Goal: Task Accomplishment & Management: Manage account settings

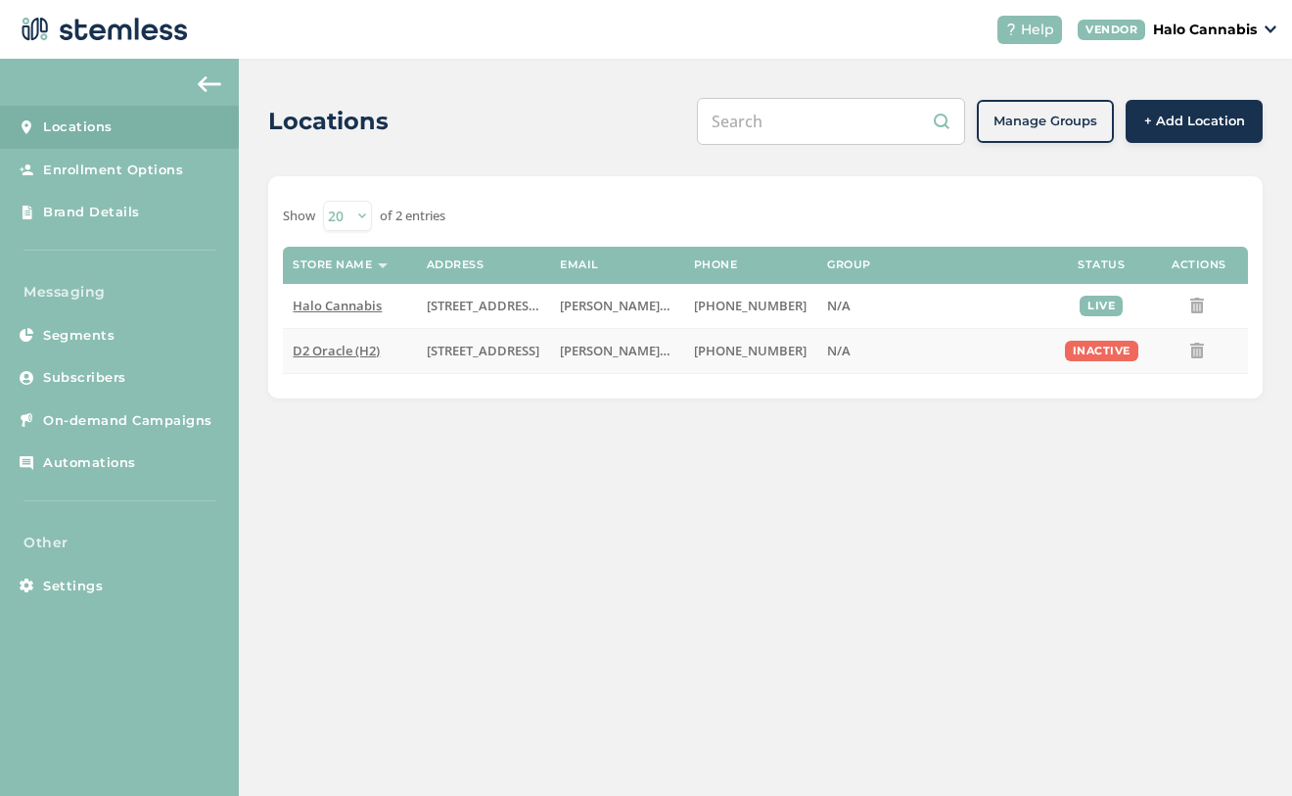
click at [637, 348] on span "[PERSON_NAME][EMAIL_ADDRESS][PERSON_NAME][DOMAIN_NAME]" at bounding box center [766, 351] width 413 height 18
click at [394, 345] on label "D2 Oracle (H2)" at bounding box center [350, 351] width 114 height 17
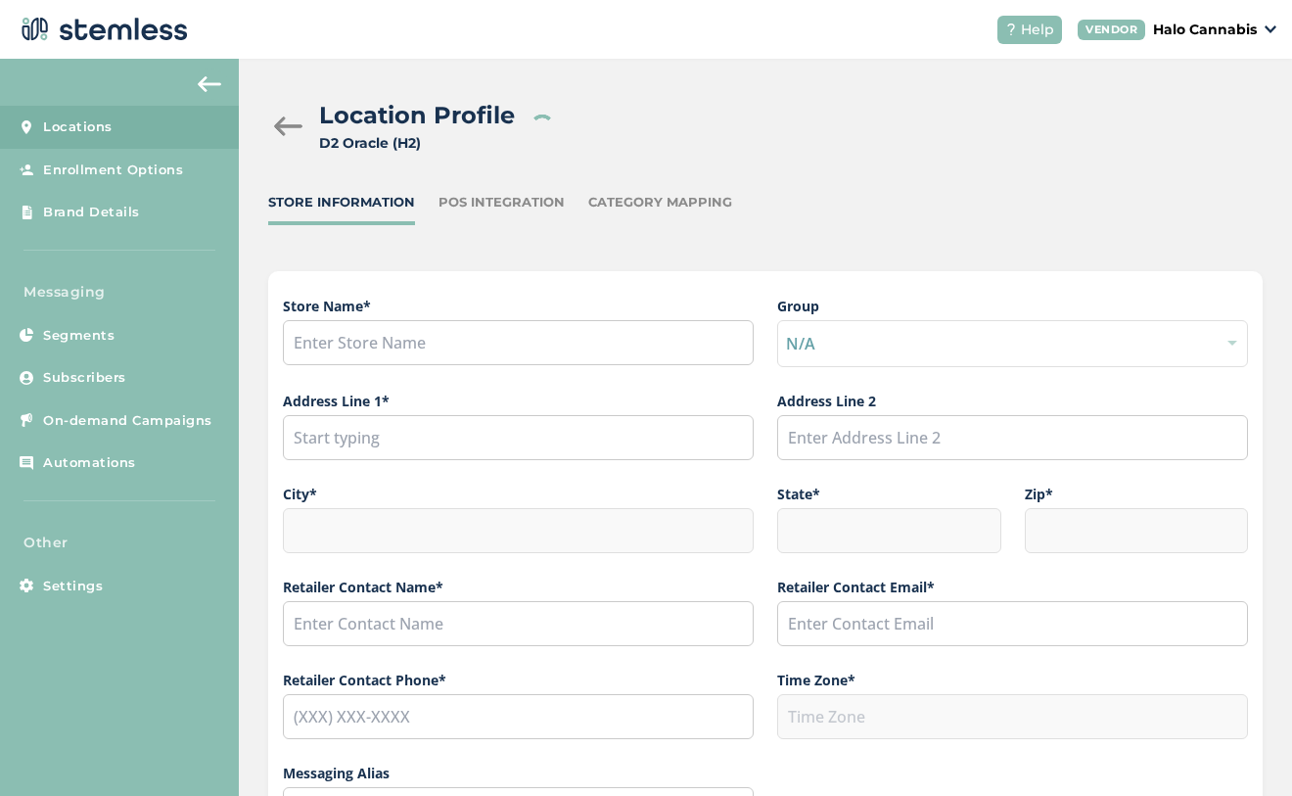
type input "D2 Oracle (H2)"
type input "[STREET_ADDRESS]"
type input "Tucson"
type input "AZ"
type input "85705"
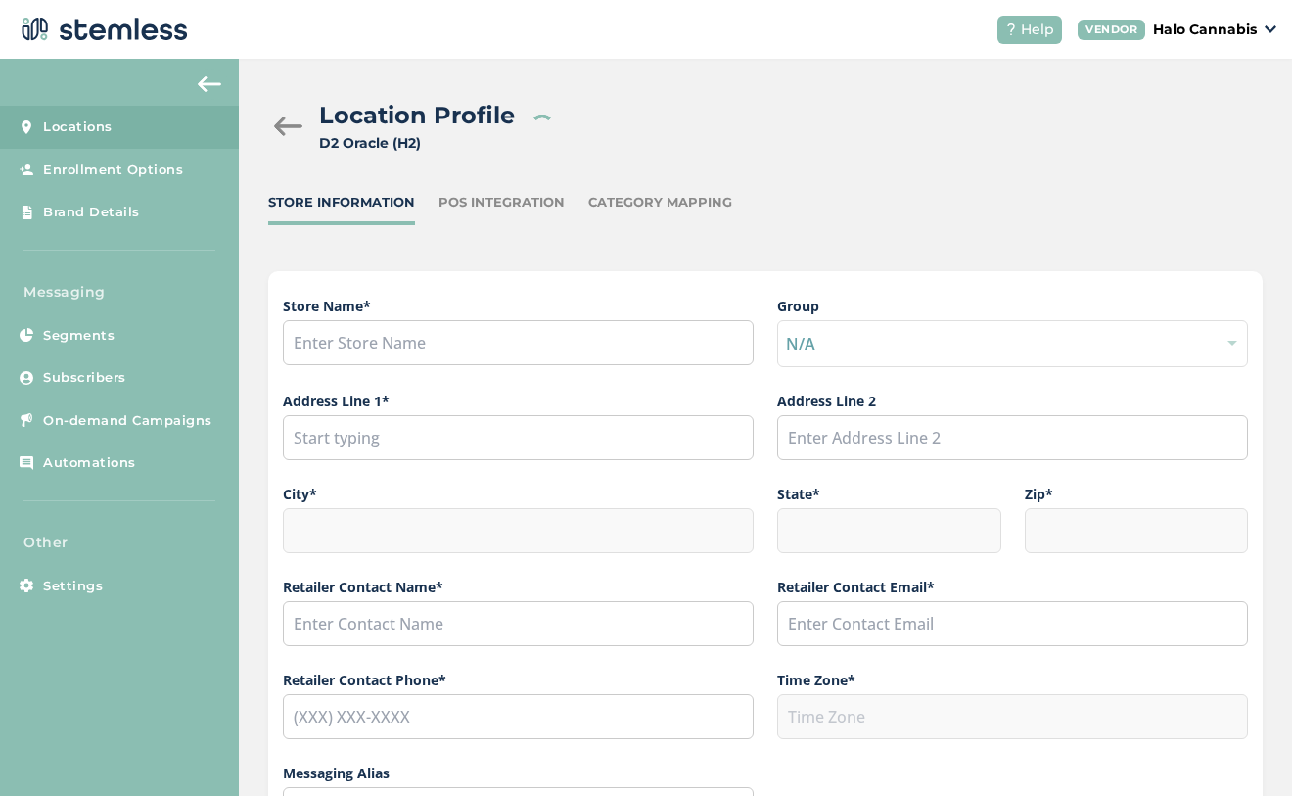
type input "Dominique Gamboa"
type input "[PERSON_NAME][EMAIL_ADDRESS][PERSON_NAME][DOMAIN_NAME]"
type input "[PHONE_NUMBER]"
type input "America/Phoenix"
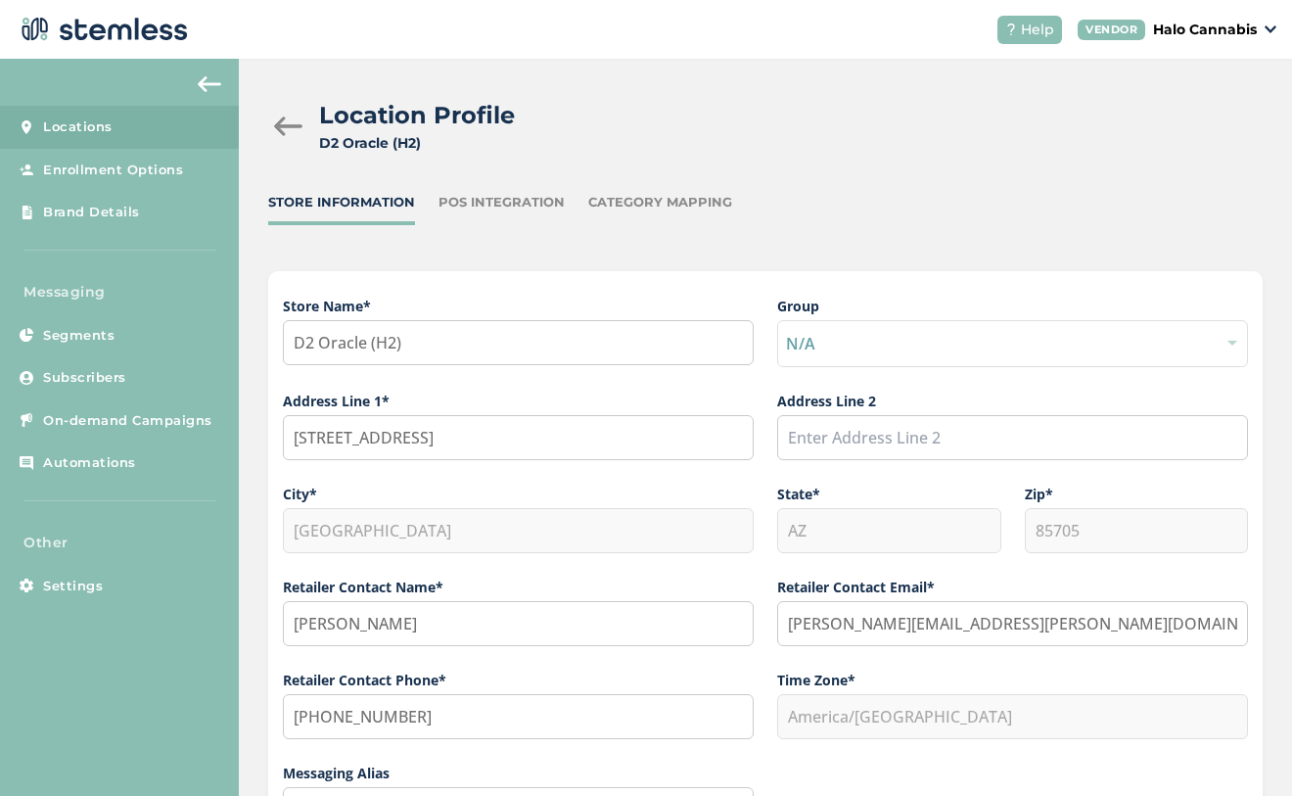
scroll to position [492, 0]
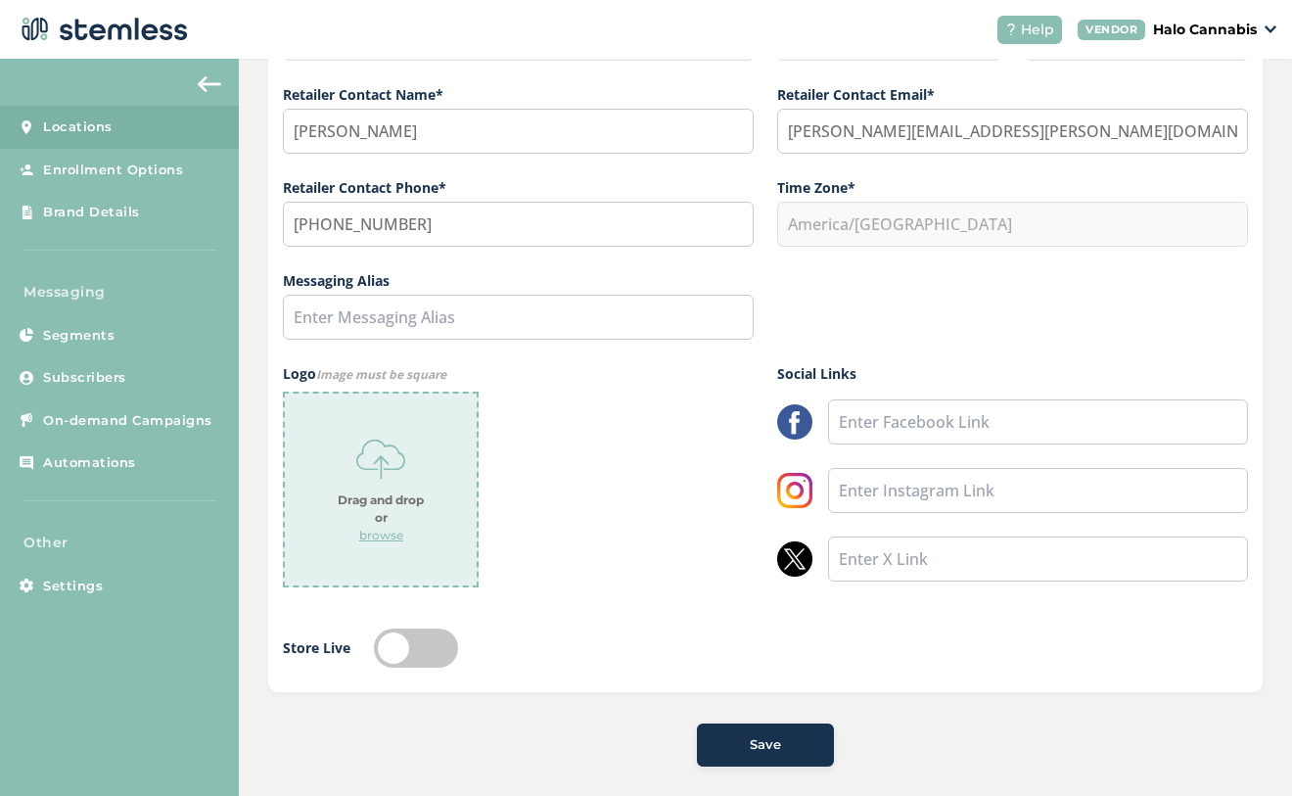
click at [387, 629] on label at bounding box center [416, 647] width 84 height 39
click at [387, 629] on input "checkbox" at bounding box center [416, 647] width 84 height 39
checkbox input "true"
click at [755, 735] on span "Save" at bounding box center [765, 745] width 31 height 20
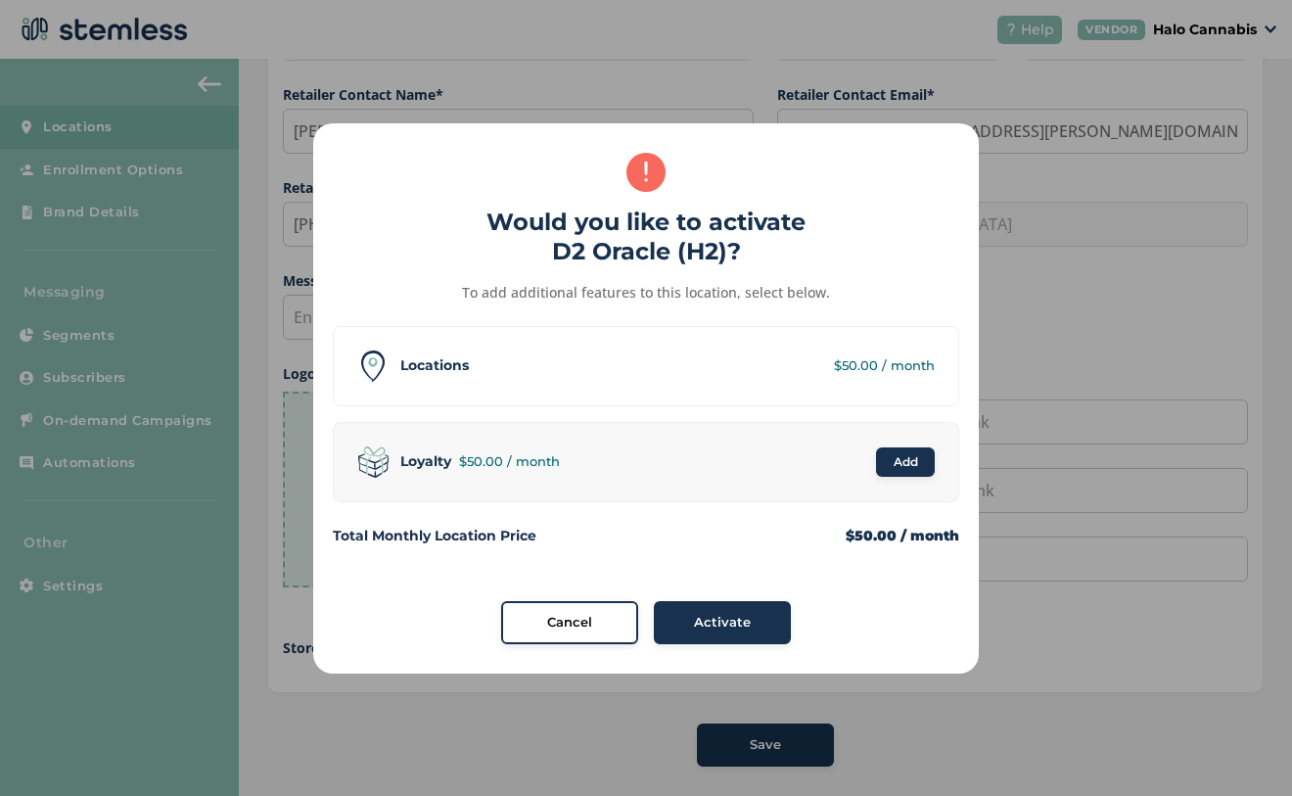
click at [713, 625] on span "Activate" at bounding box center [722, 623] width 57 height 20
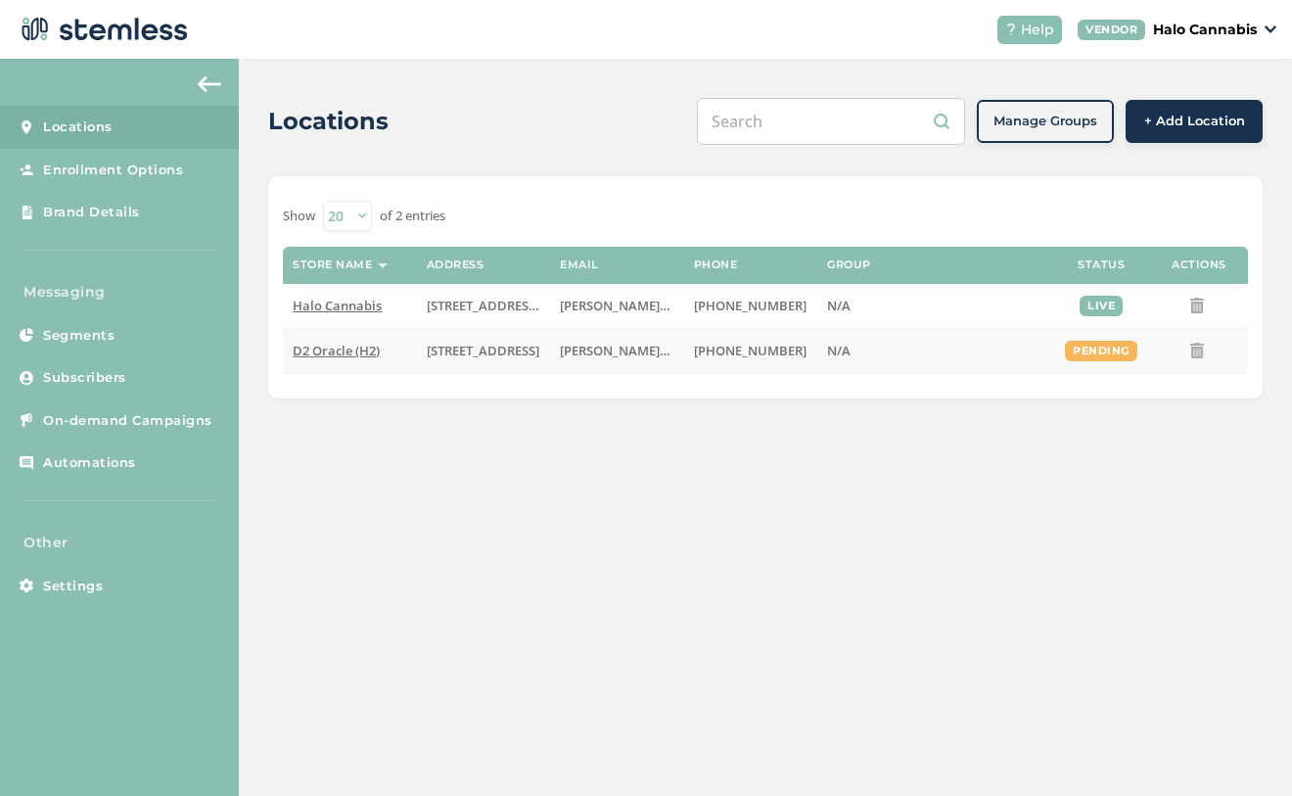
click at [1098, 349] on div "pending" at bounding box center [1101, 351] width 72 height 21
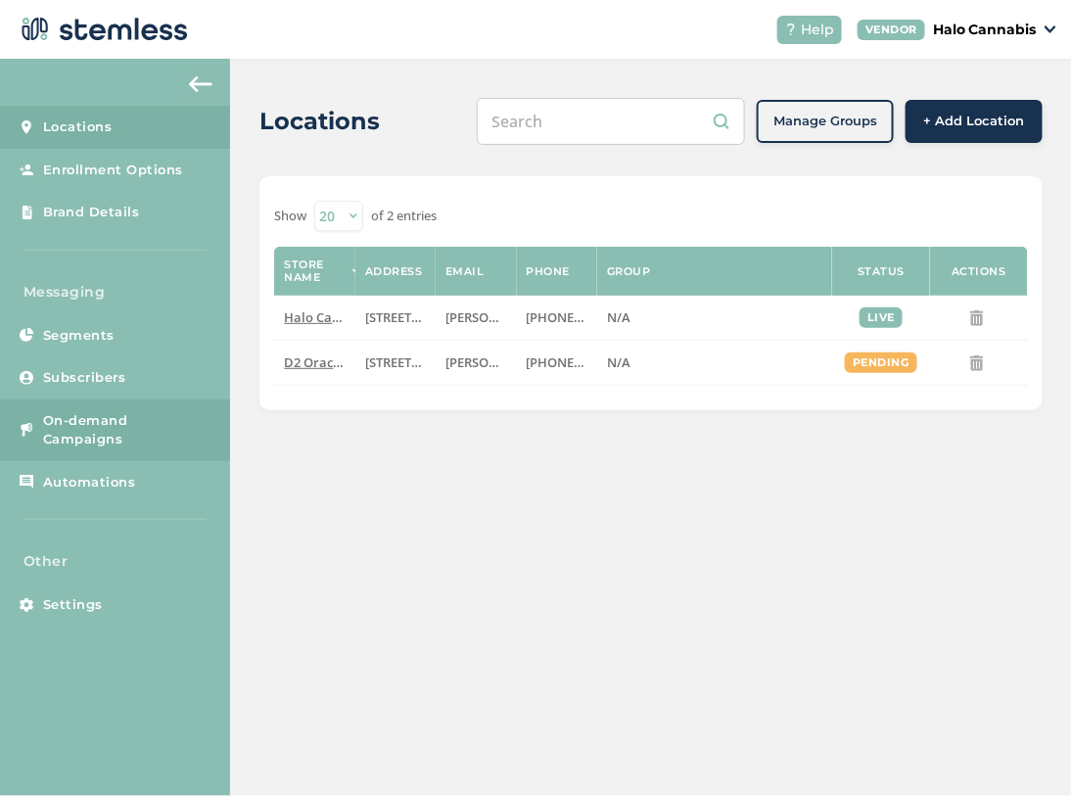
click at [153, 421] on span "On-demand Campaigns" at bounding box center [127, 430] width 168 height 38
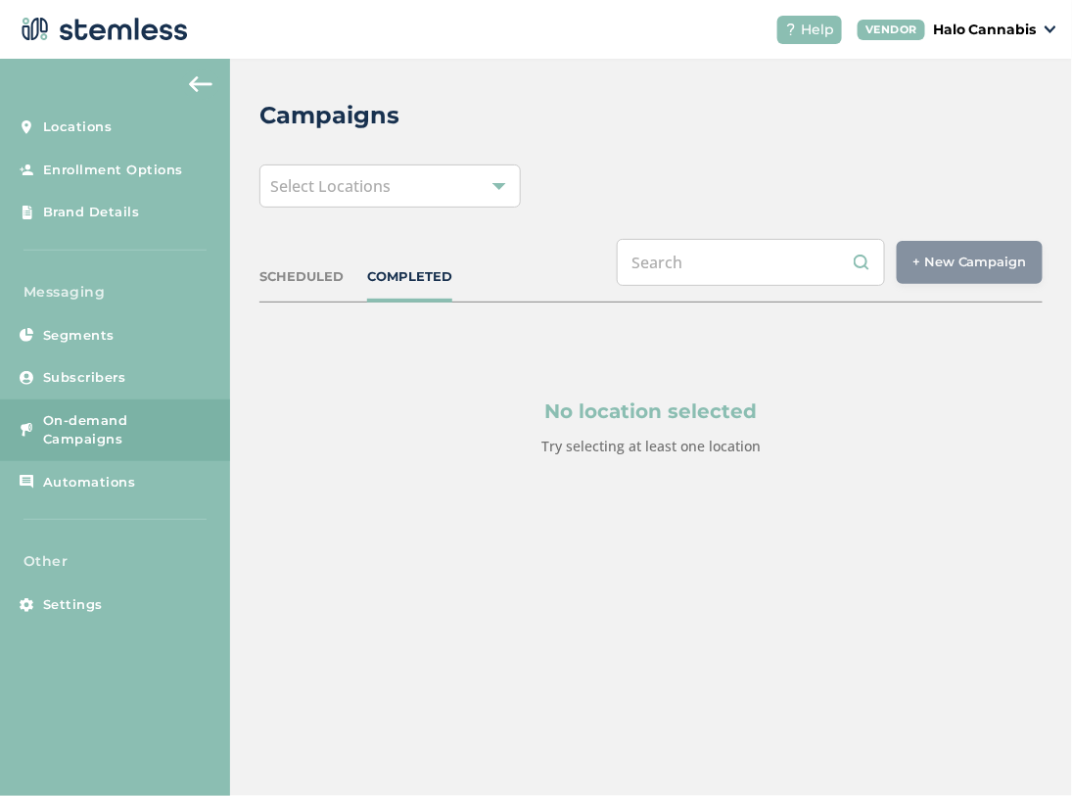
click at [314, 269] on div "SCHEDULED" at bounding box center [301, 277] width 84 height 20
click at [499, 189] on div at bounding box center [499, 186] width 14 height 14
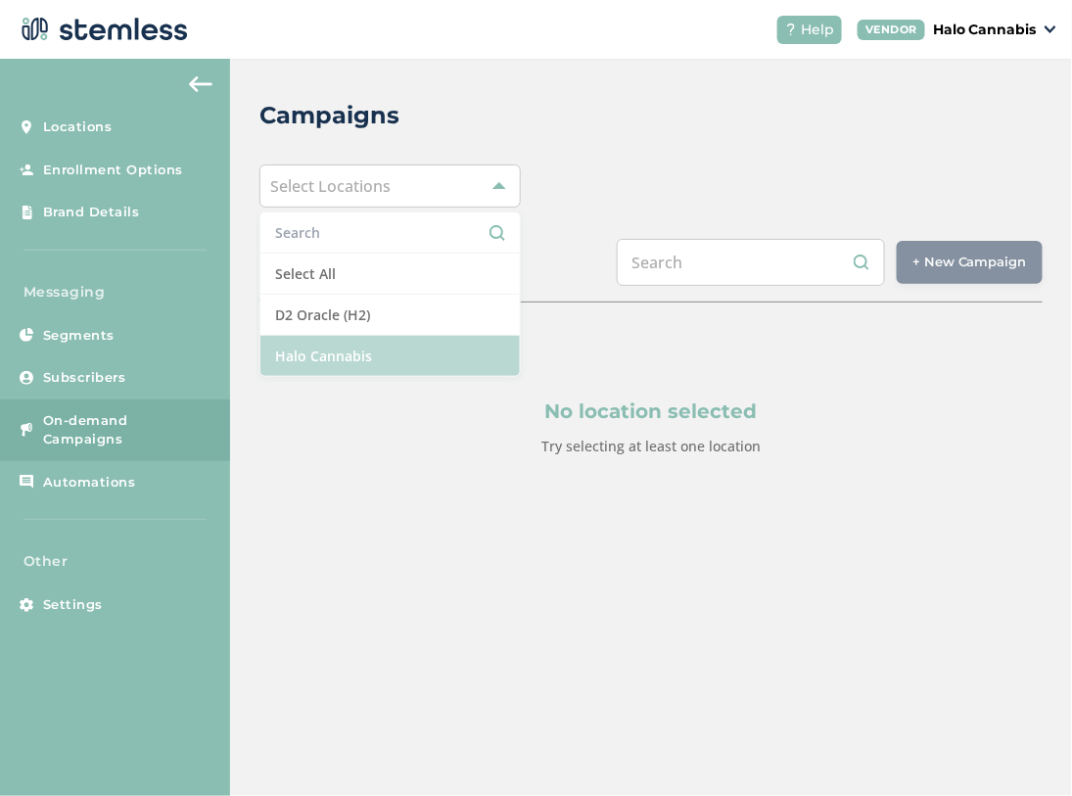
click at [351, 351] on li "Halo Cannabis" at bounding box center [389, 356] width 259 height 40
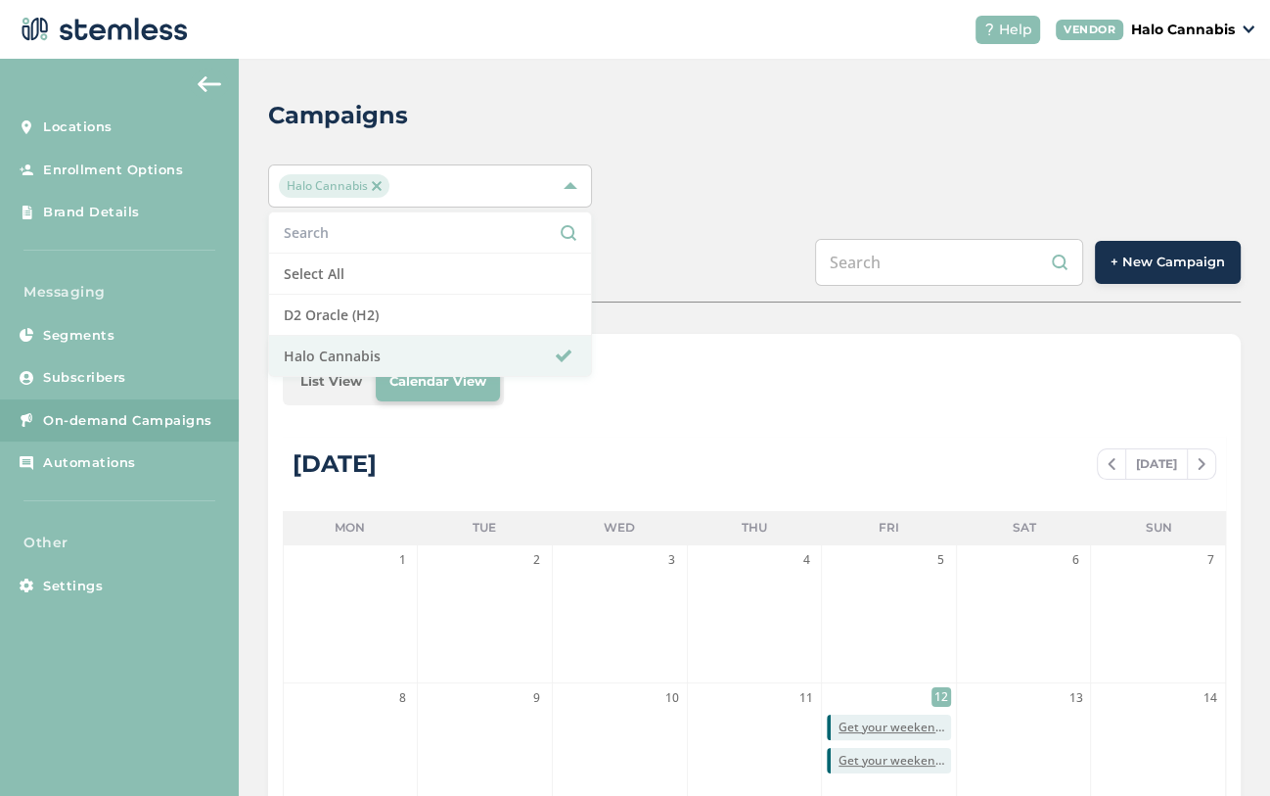
scroll to position [499, 0]
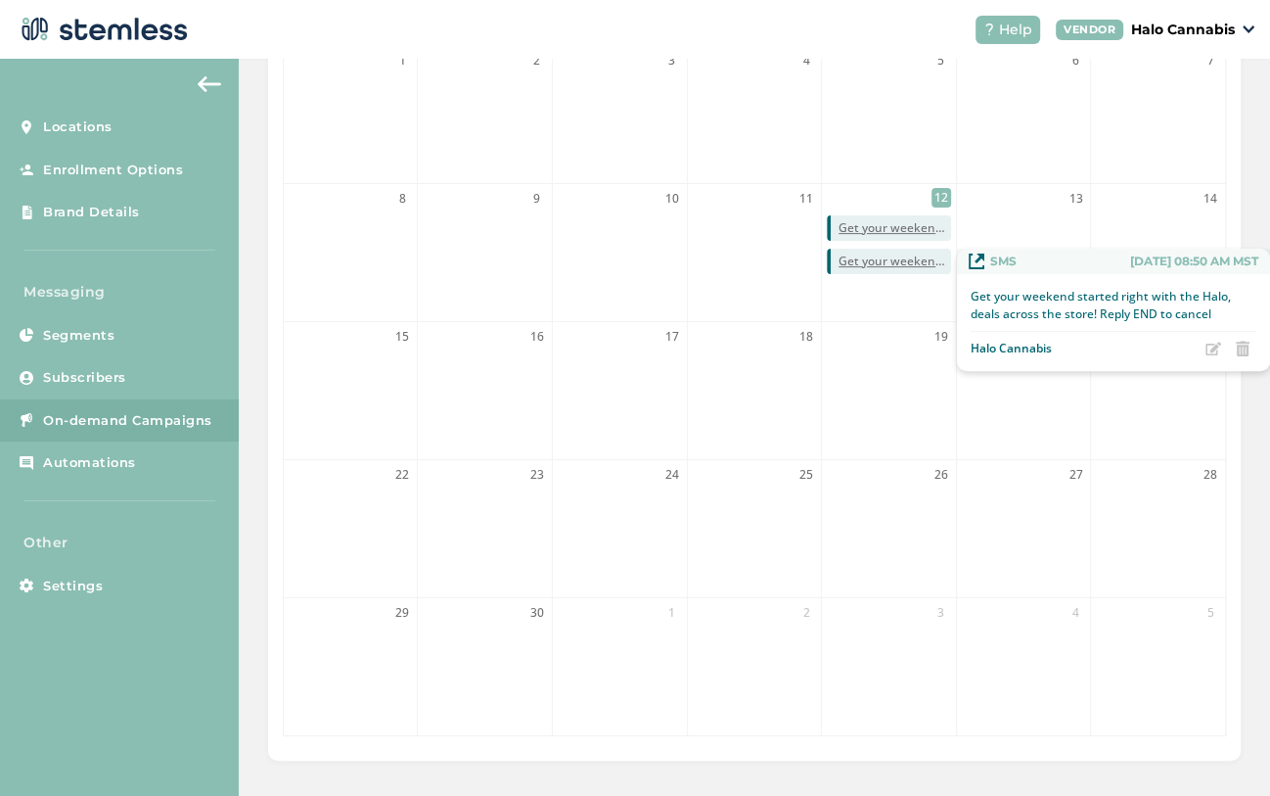
click at [905, 255] on span "Get your weekend started right with the Halo, deals across the store! Reply END…" at bounding box center [895, 261] width 113 height 18
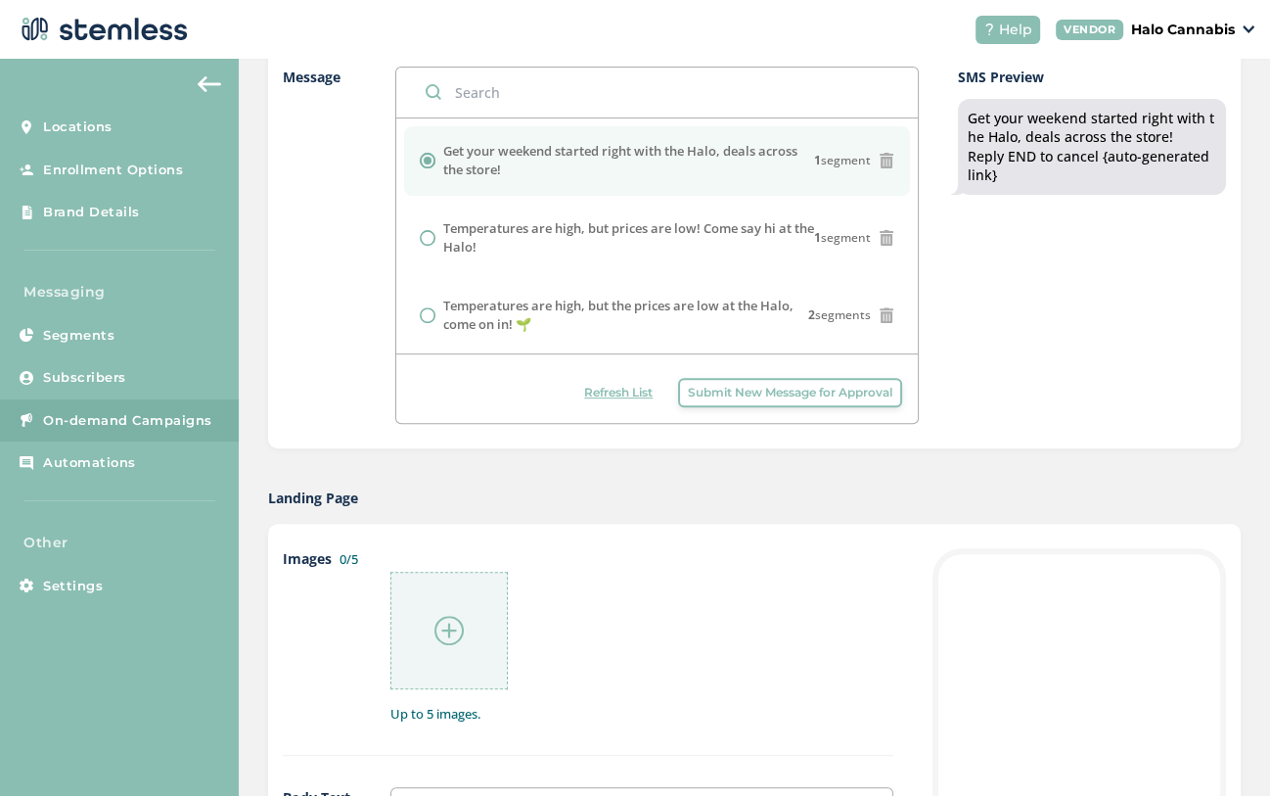
radio input "false"
radio input "true"
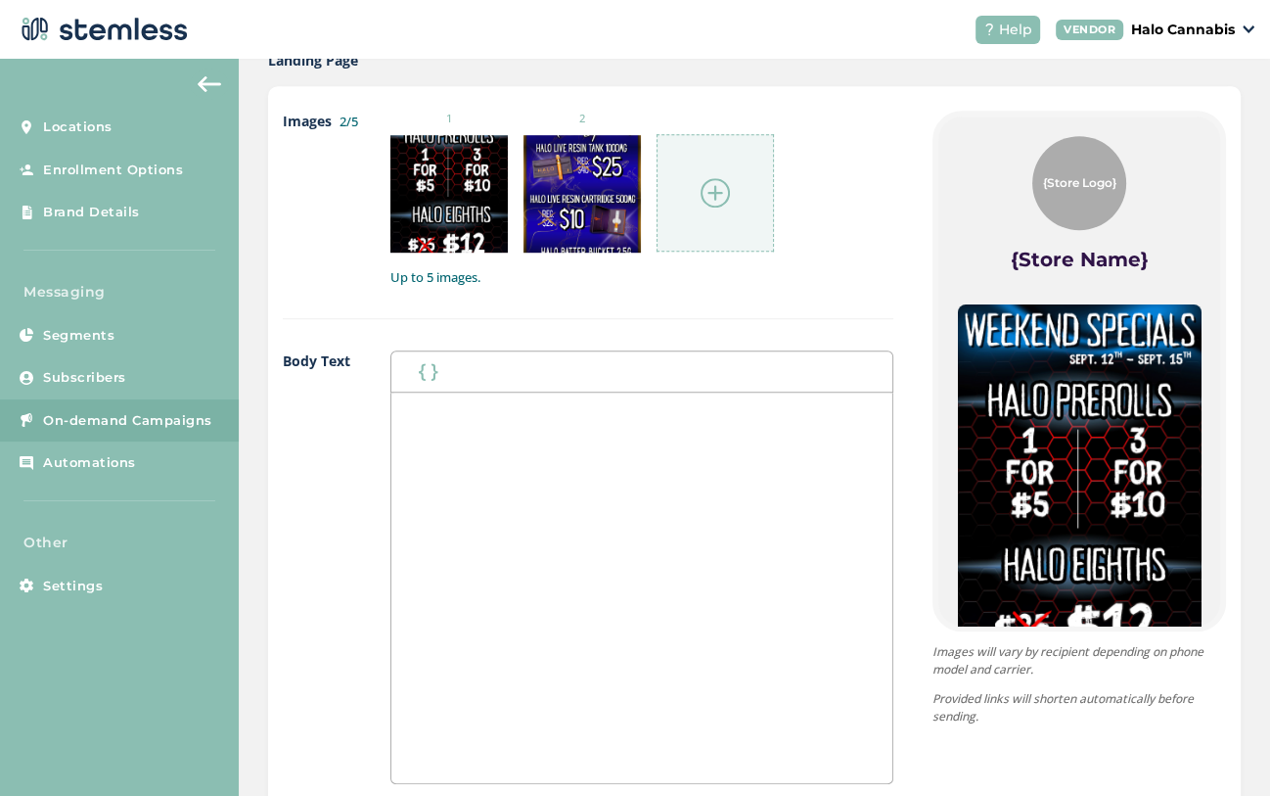
scroll to position [956, 0]
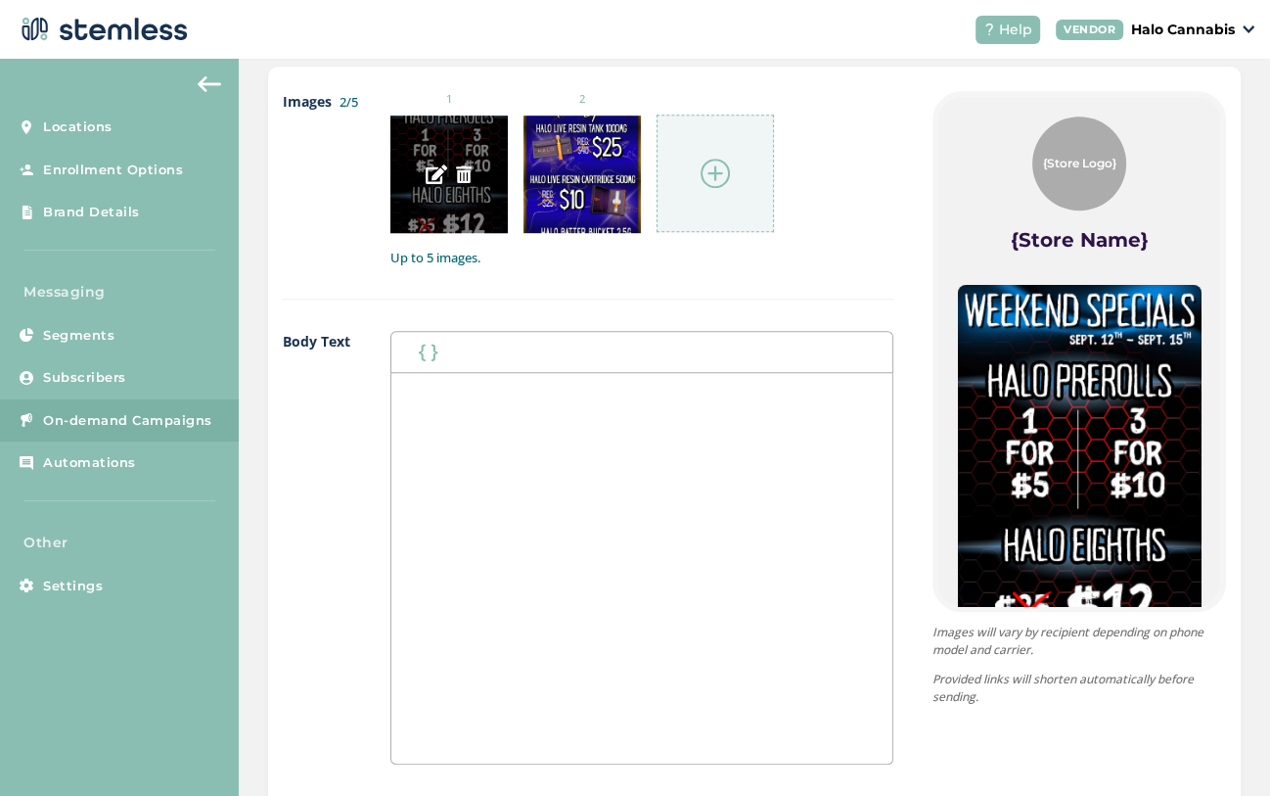
click at [453, 130] on div at bounding box center [448, 173] width 117 height 117
click at [433, 171] on img at bounding box center [437, 174] width 22 height 22
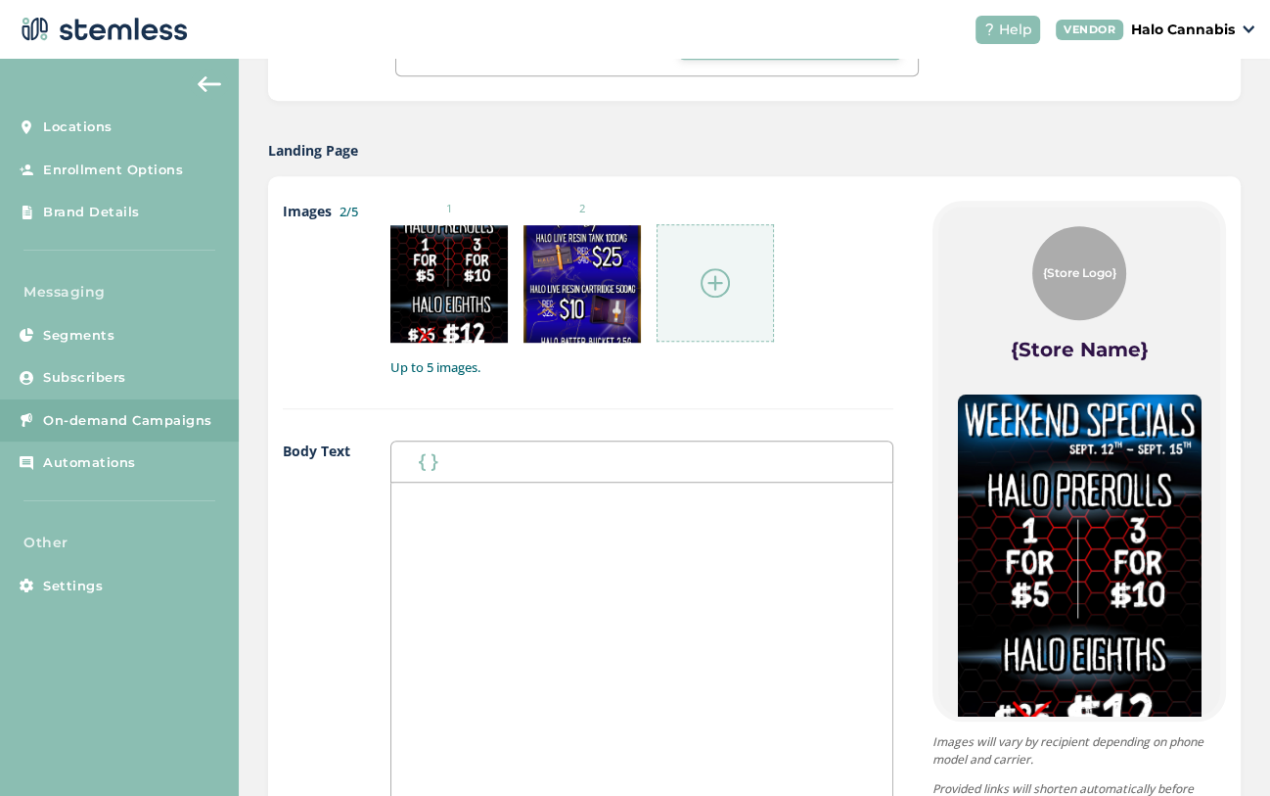
click at [1073, 482] on img at bounding box center [1080, 611] width 244 height 434
click at [1073, 483] on img at bounding box center [1080, 611] width 244 height 434
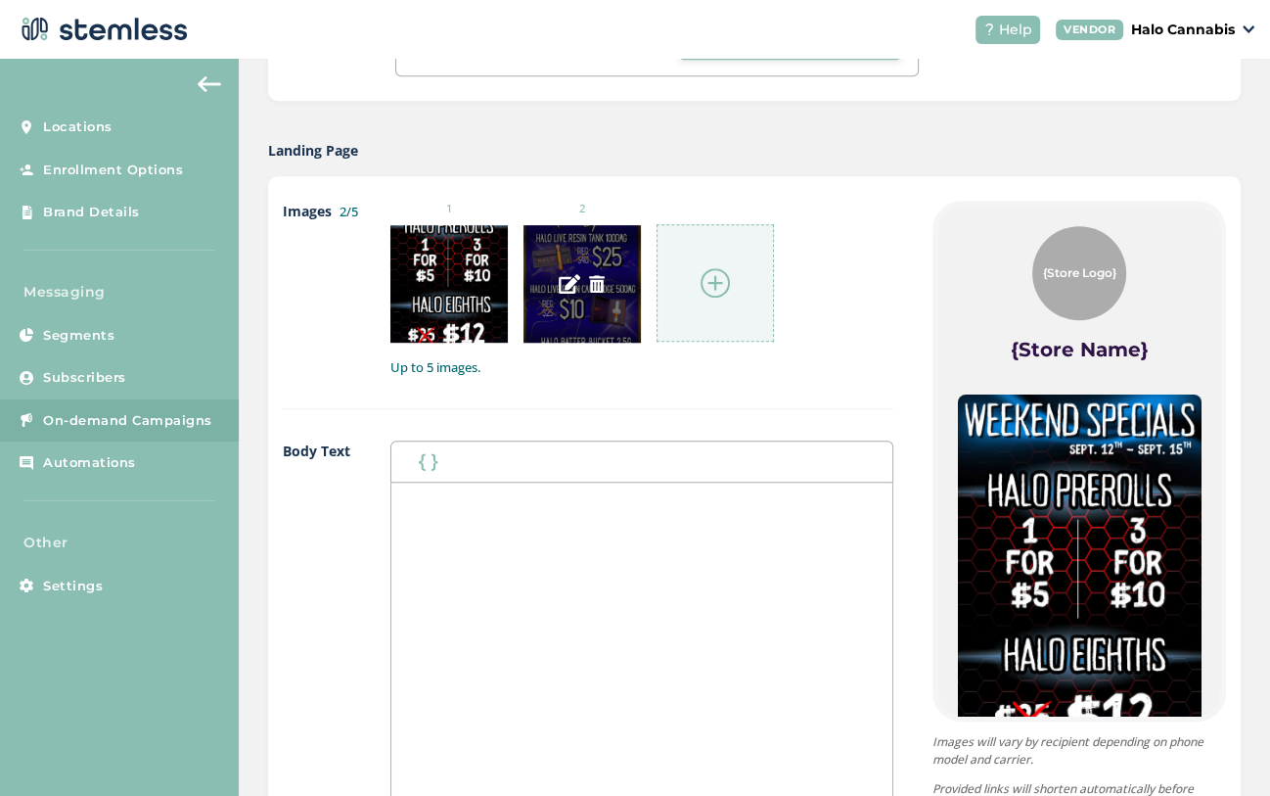
click at [552, 246] on div at bounding box center [582, 283] width 117 height 117
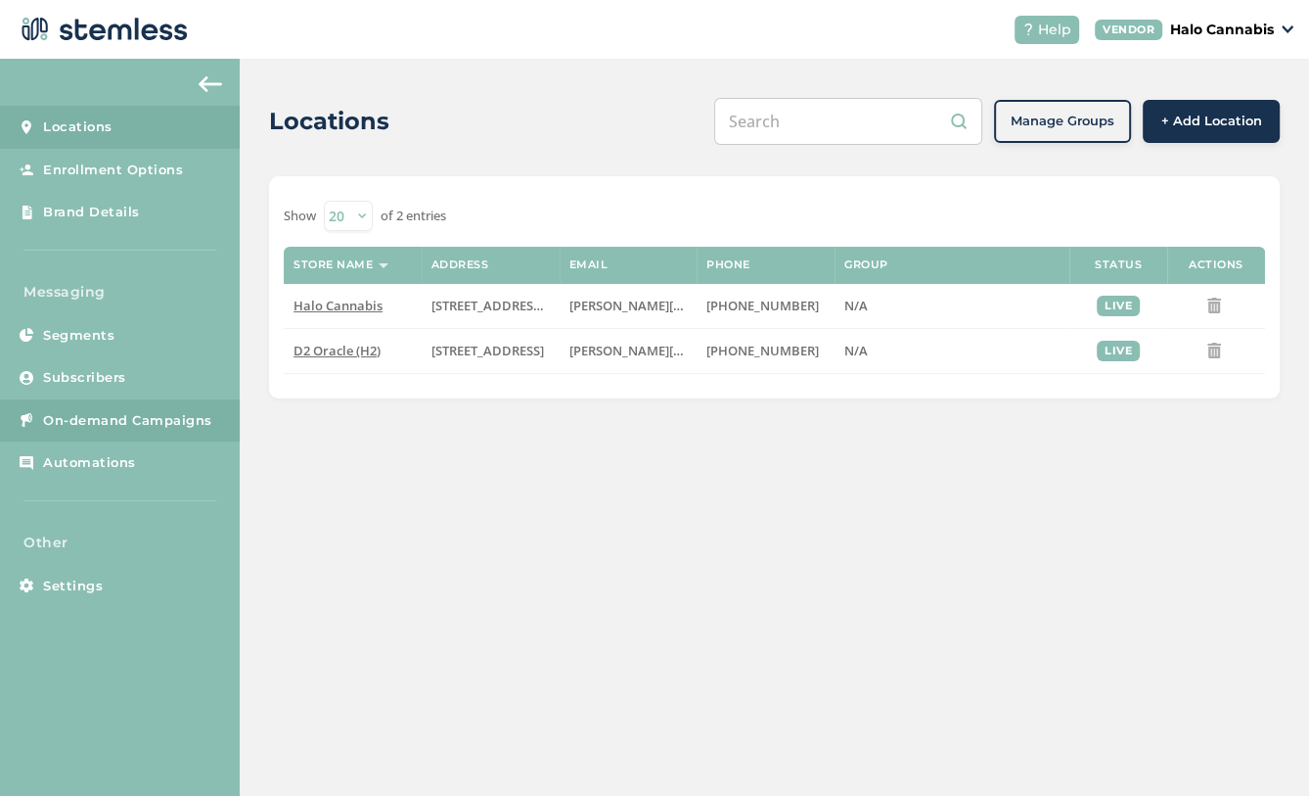
click at [113, 416] on span "On-demand Campaigns" at bounding box center [127, 421] width 169 height 20
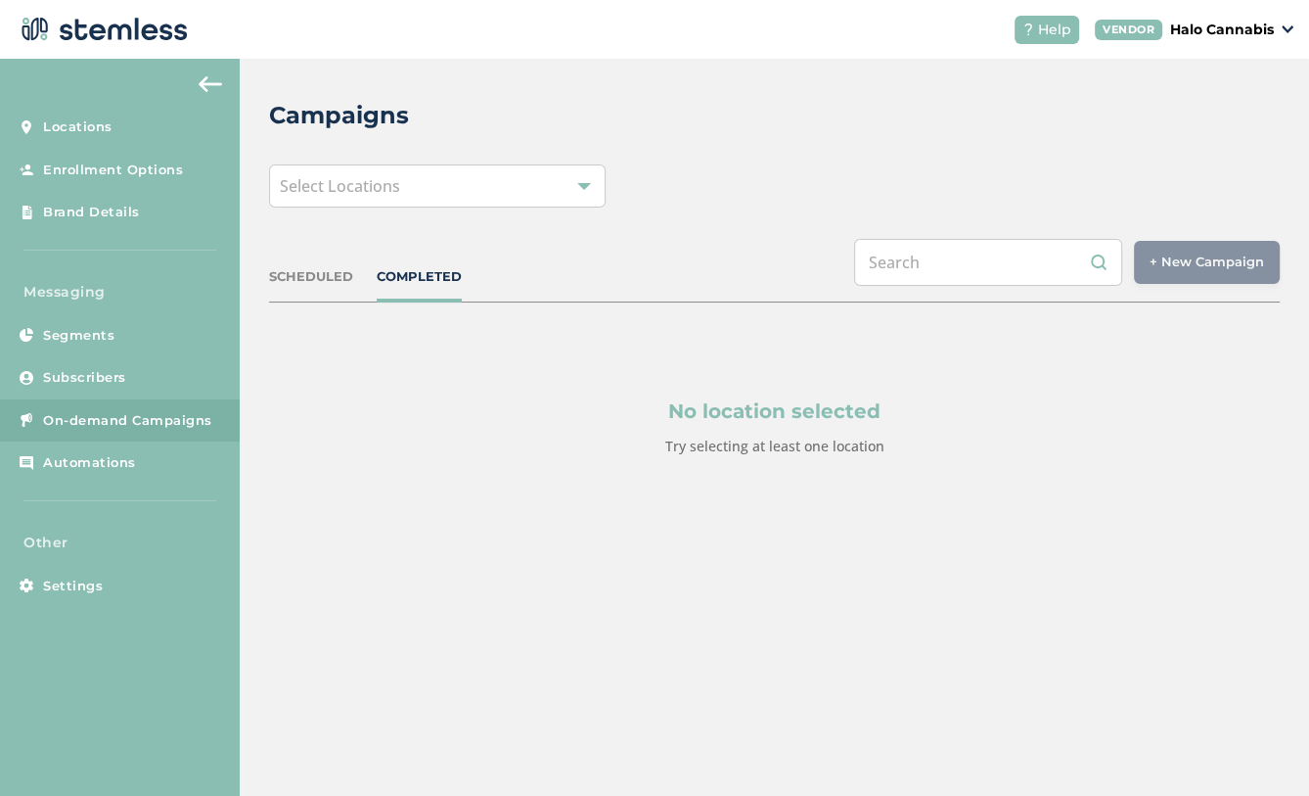
click at [489, 202] on div "Select Locations" at bounding box center [437, 185] width 337 height 43
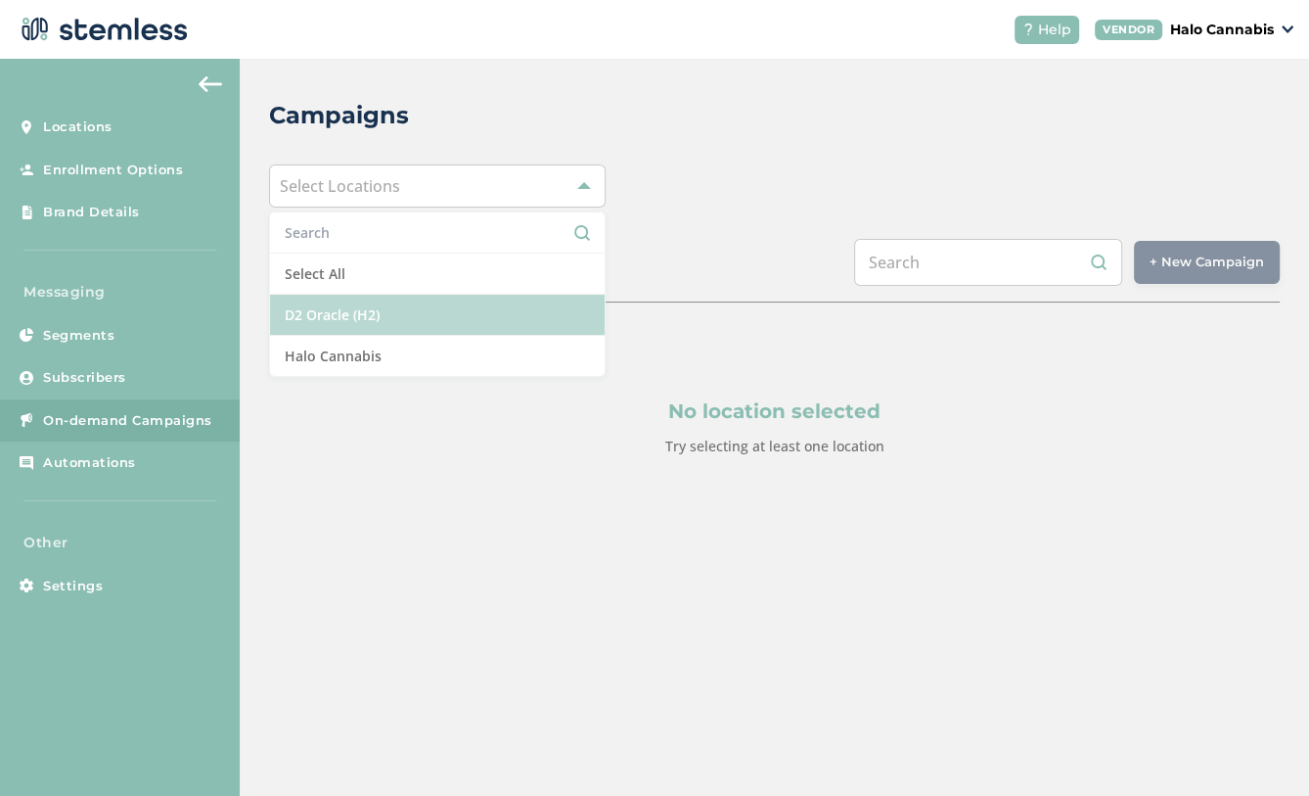
click at [353, 320] on li "D2 Oracle (H2)" at bounding box center [437, 315] width 335 height 41
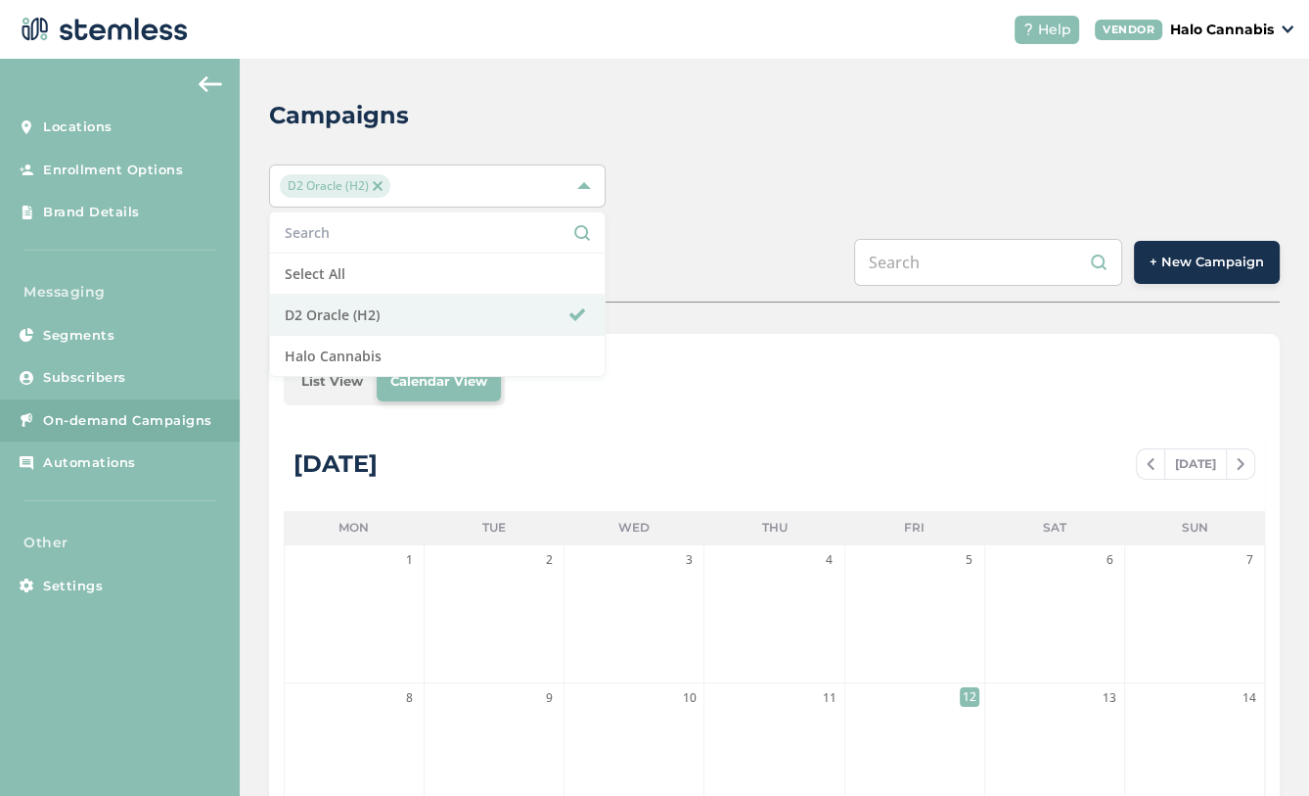
click at [722, 229] on div "Campaigns D2 Oracle (H2) Select All D2 Oracle (H2) Halo Cannabis SCHEDULED COMP…" at bounding box center [775, 679] width 1070 height 1240
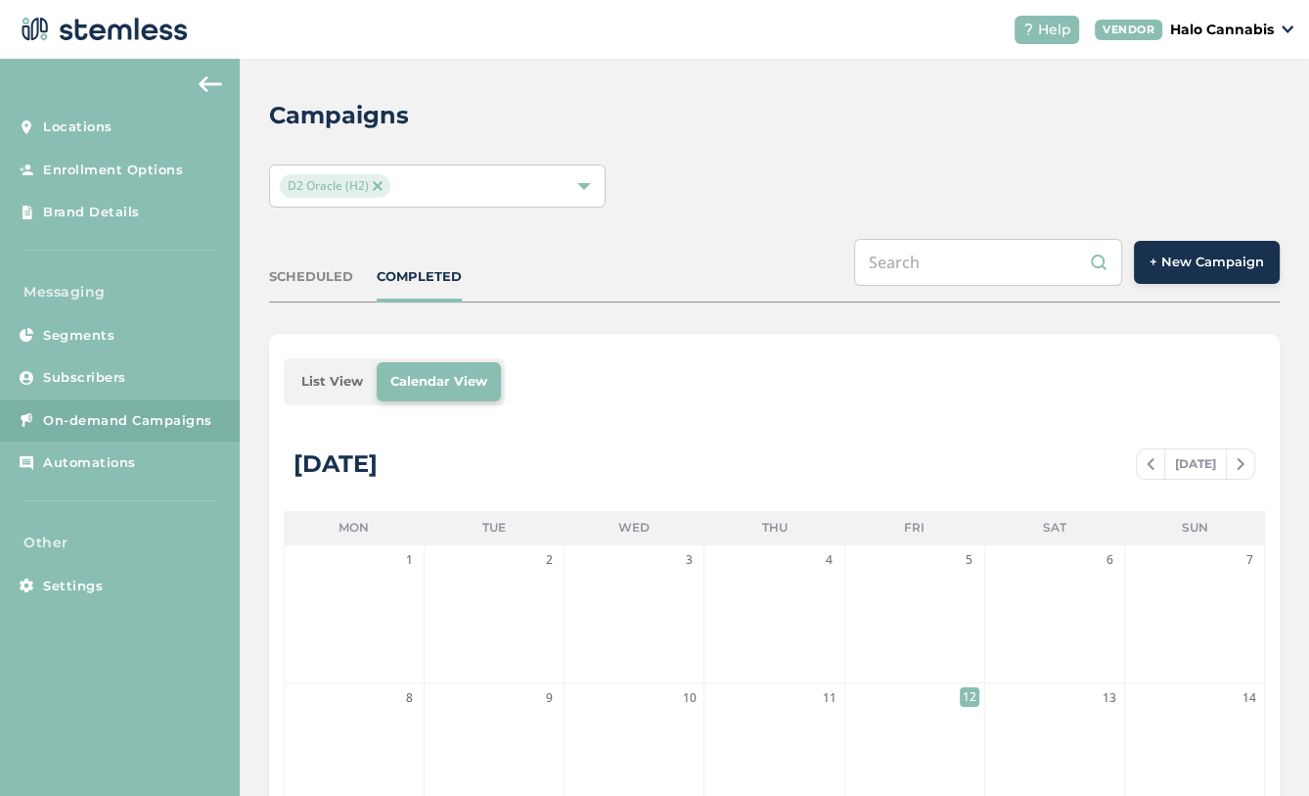
click at [1204, 272] on button "+ New Campaign" at bounding box center [1207, 262] width 146 height 43
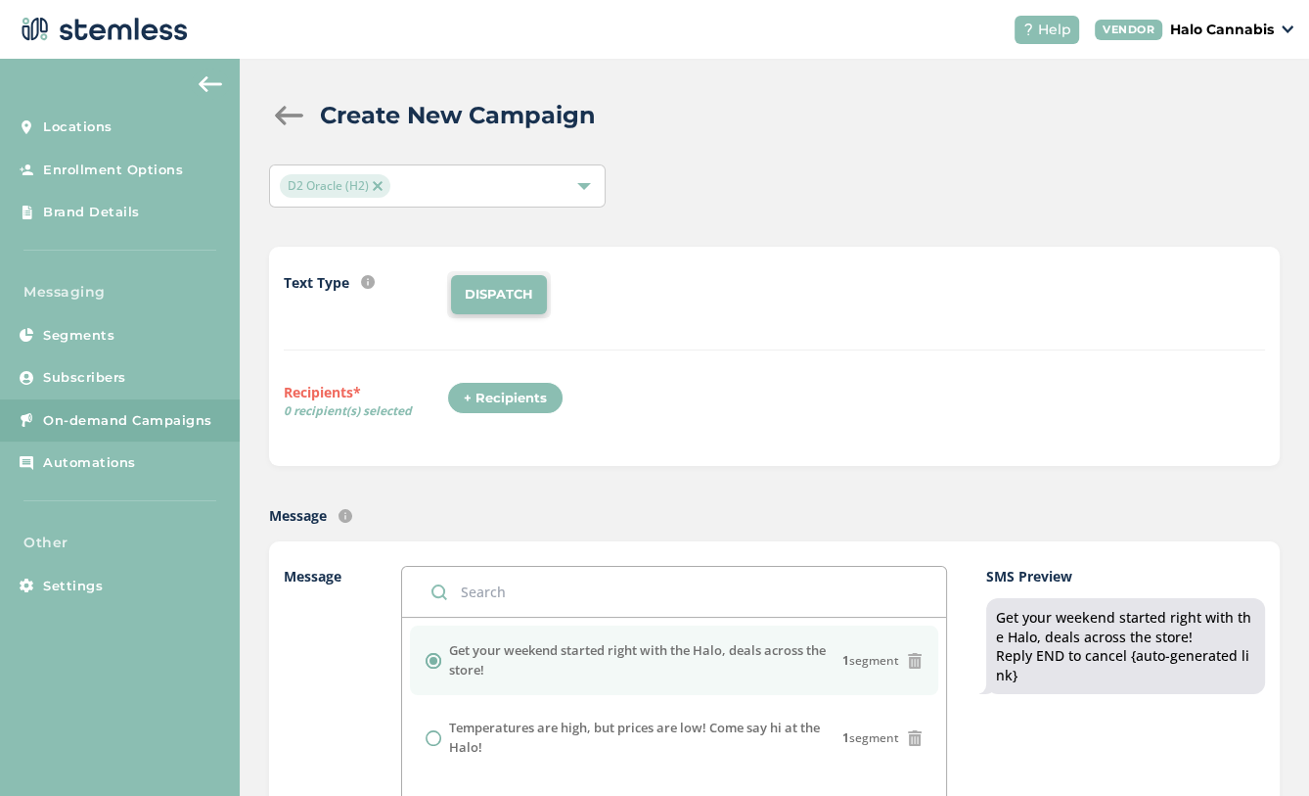
click at [522, 402] on div "+ Recipients" at bounding box center [505, 398] width 116 height 33
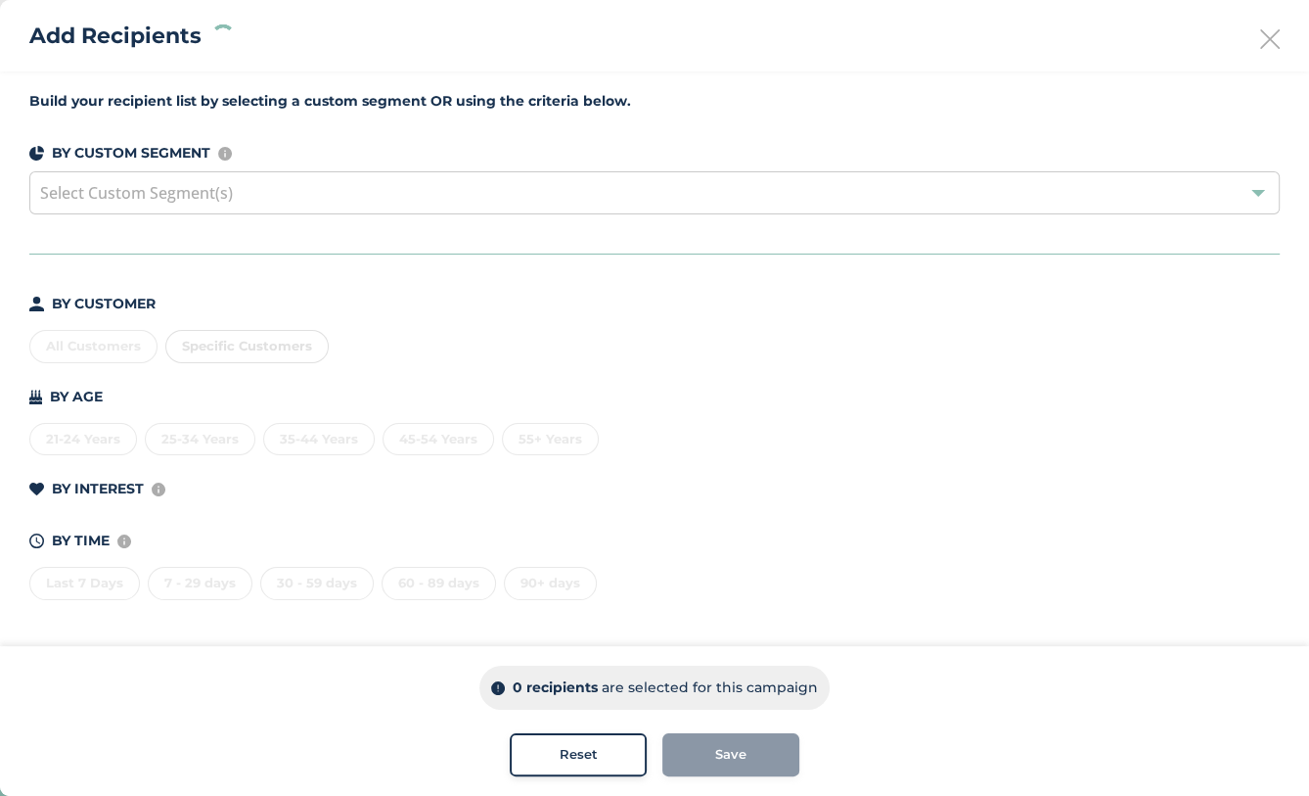
click at [98, 339] on div "All Customers Specific Customers" at bounding box center [654, 342] width 1251 height 41
click at [93, 347] on div "All Customers" at bounding box center [93, 346] width 128 height 33
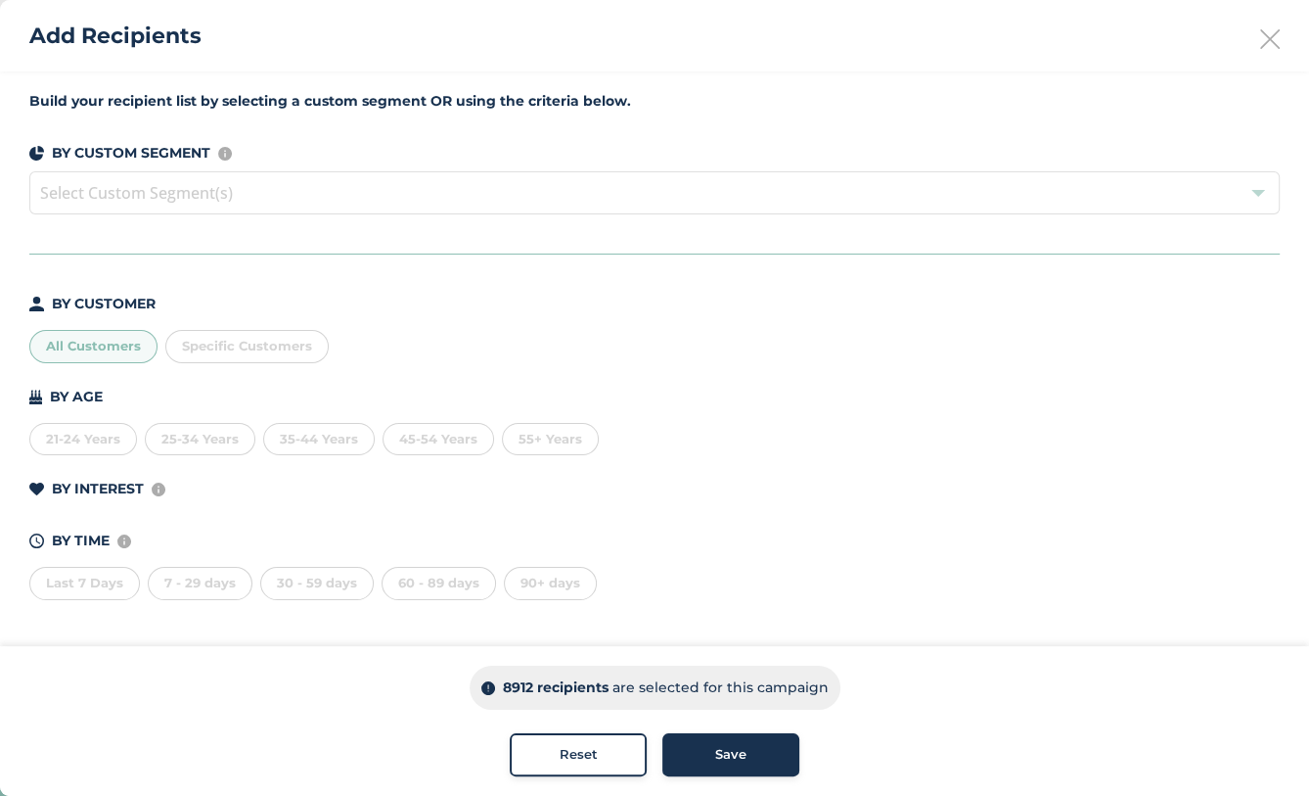
click at [775, 746] on div "Save" at bounding box center [731, 755] width 106 height 20
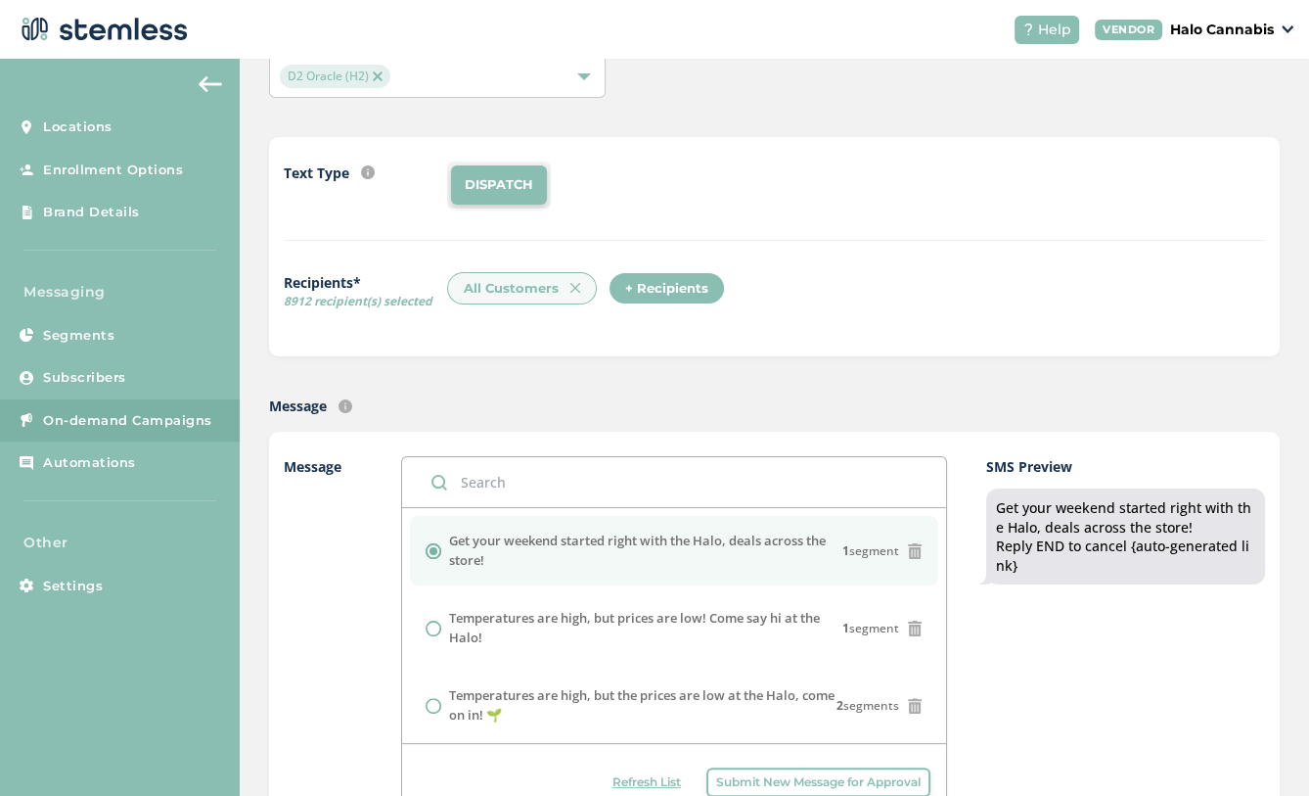
scroll to position [166, 0]
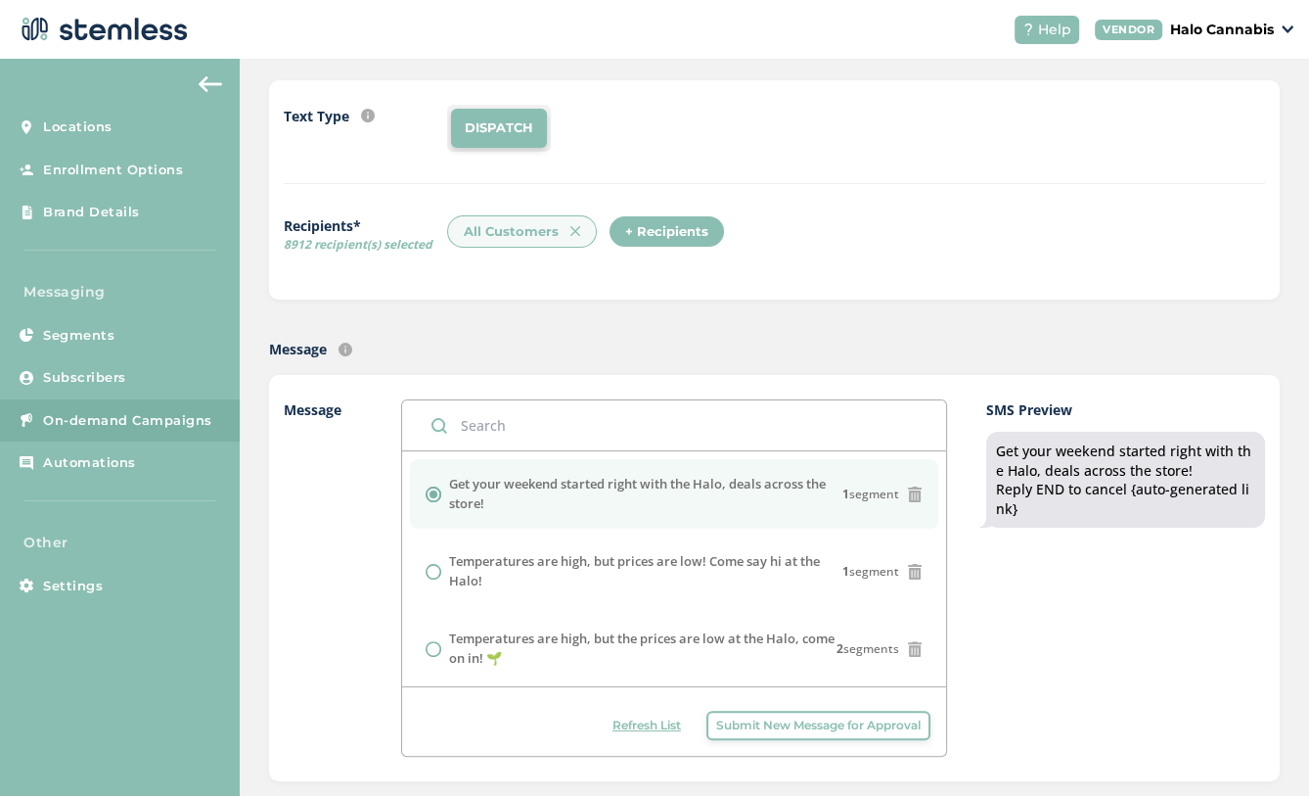
click at [696, 425] on input "text" at bounding box center [674, 425] width 544 height 50
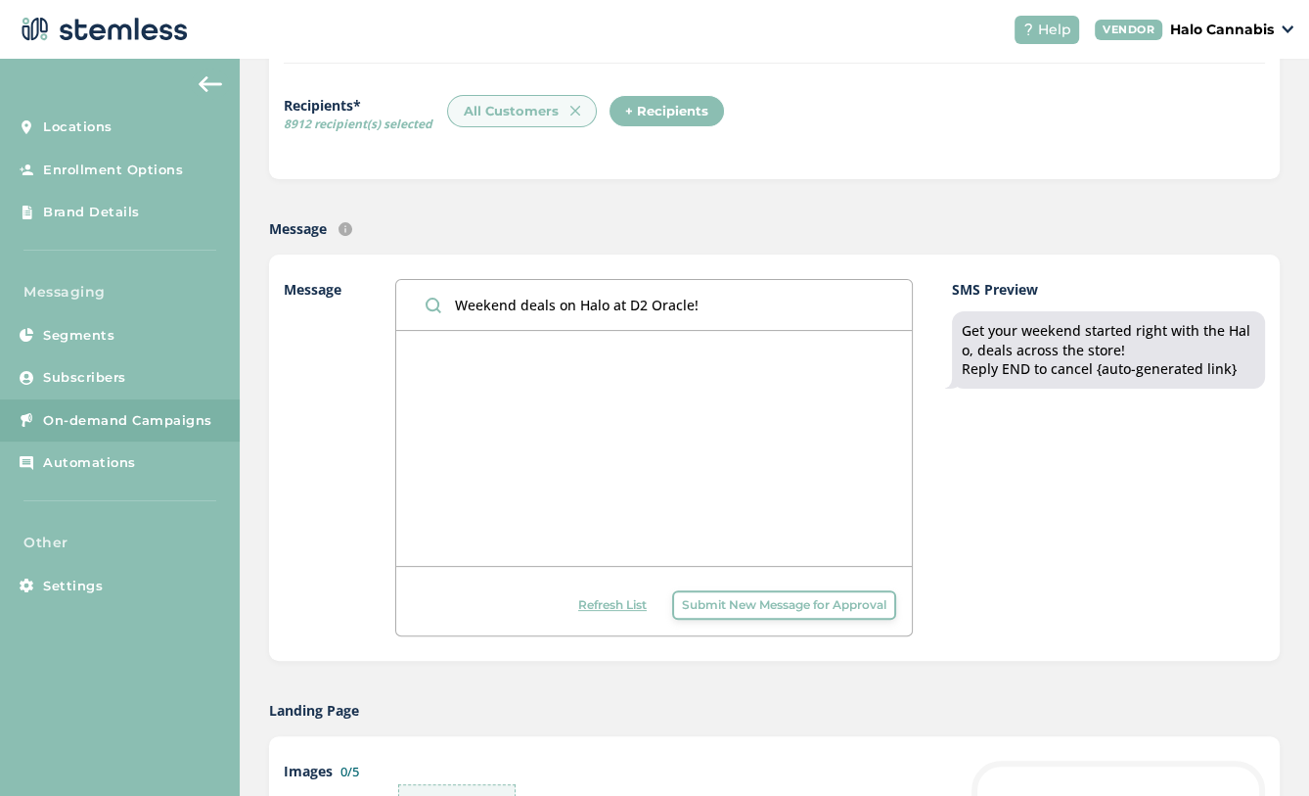
scroll to position [309, 0]
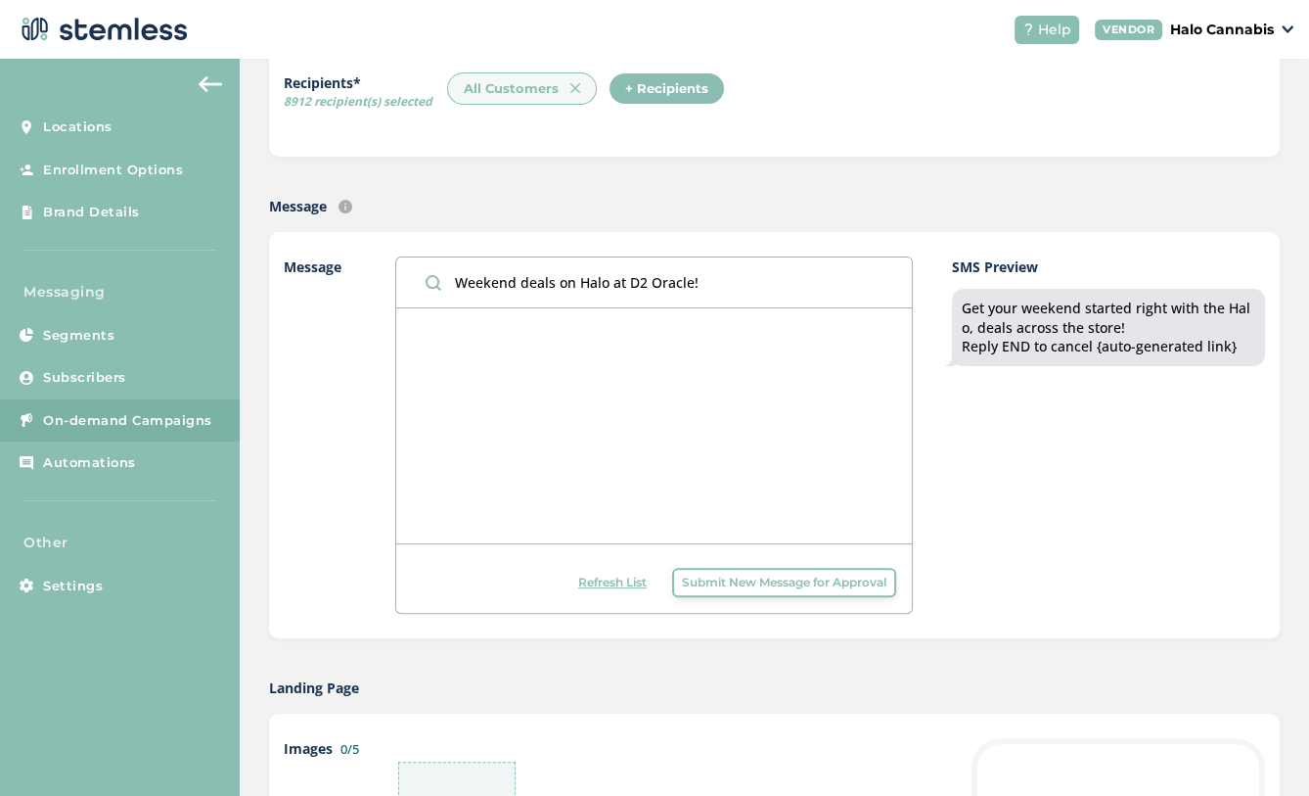
click at [521, 279] on input "Weekend deals on Halo at D2 Oracle!" at bounding box center [654, 282] width 516 height 50
drag, startPoint x: 552, startPoint y: 278, endPoint x: 519, endPoint y: 276, distance: 33.3
click at [519, 276] on input "Weekend deals on Halo at D2 Oracle!" at bounding box center [654, 282] width 516 height 50
type input "Weekend Specials on Halo at D2 Oracle!"
click at [745, 573] on span "Submit New Message for Approval" at bounding box center [784, 582] width 205 height 18
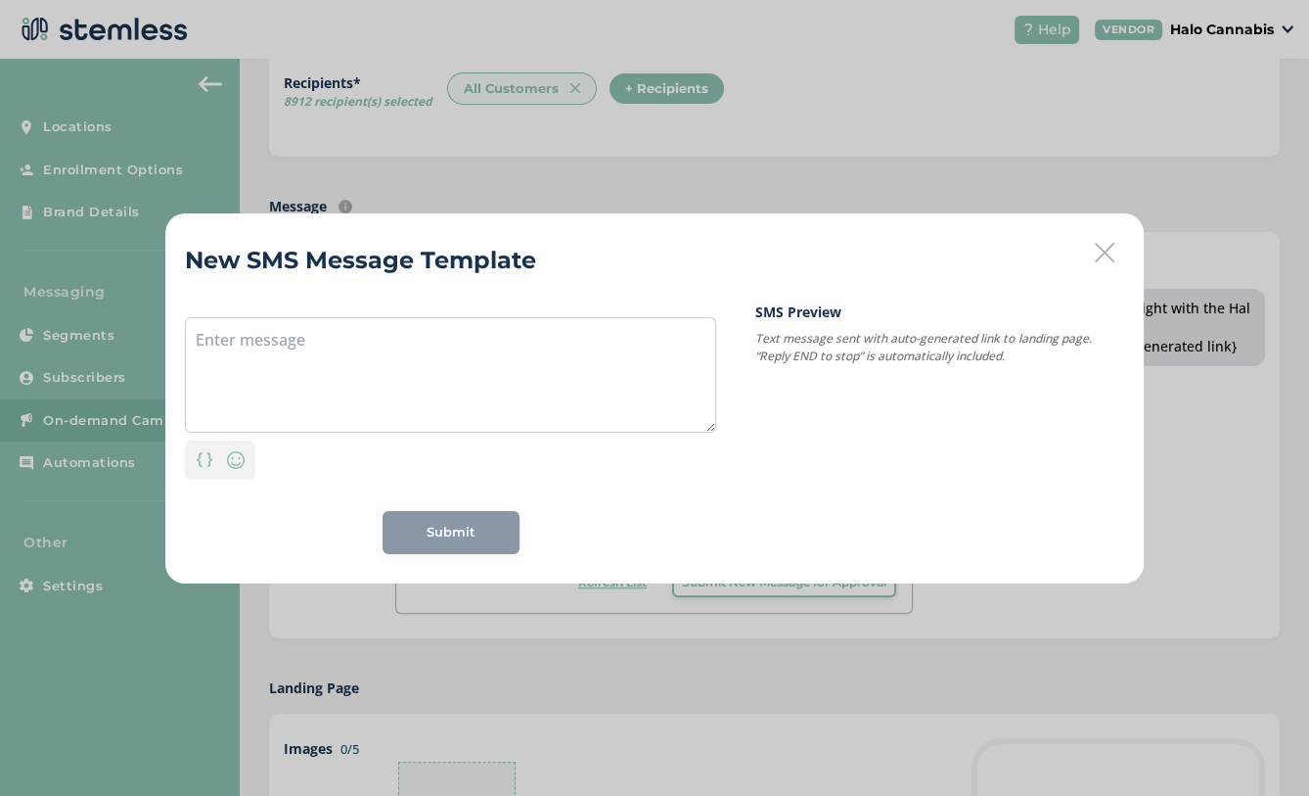
click at [1114, 251] on div "New SMS Message Template Personalization Emoji Submit SMS Preview Text message …" at bounding box center [654, 398] width 979 height 370
click at [1105, 251] on icon at bounding box center [1105, 253] width 20 height 20
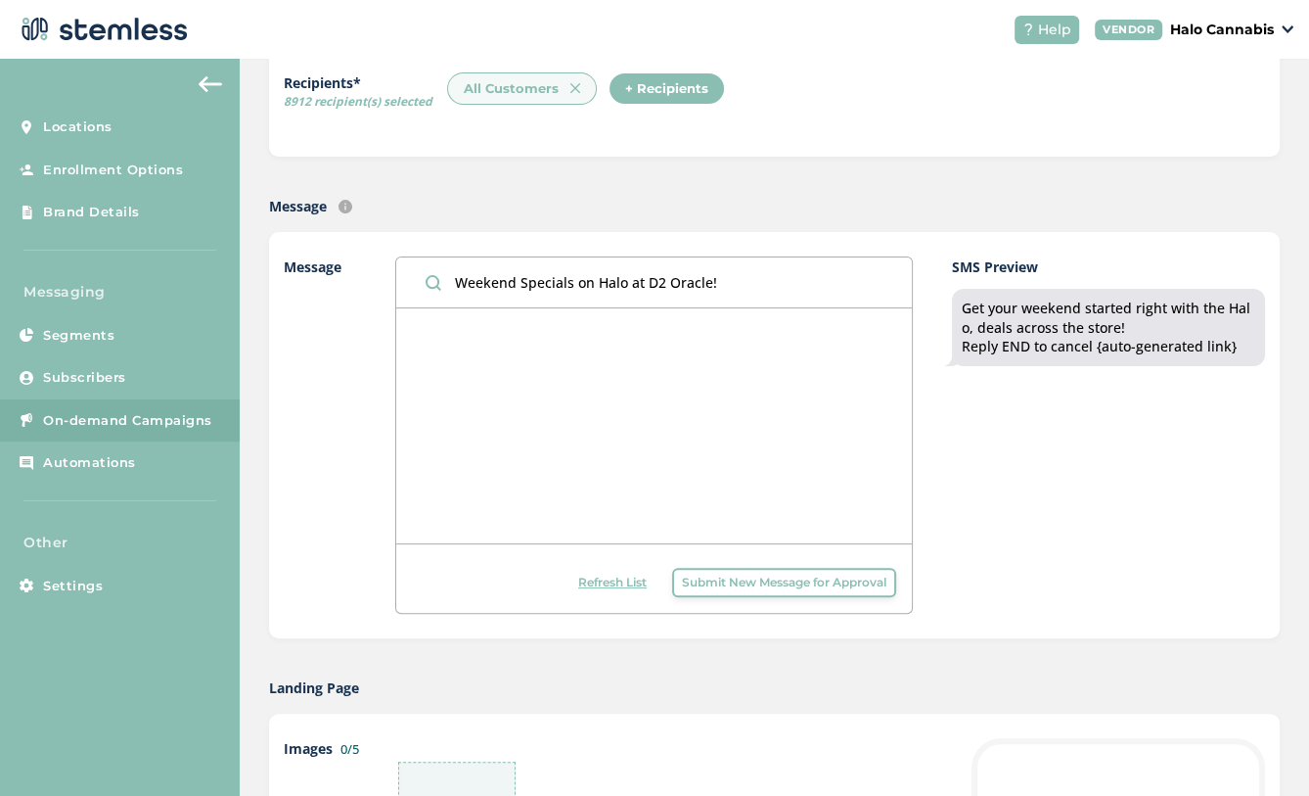
drag, startPoint x: 736, startPoint y: 274, endPoint x: 448, endPoint y: 286, distance: 287.9
click at [447, 286] on input "Weekend Specials on Halo at D2 Oracle!" at bounding box center [654, 282] width 516 height 50
click at [803, 580] on span "Submit New Message for Approval" at bounding box center [784, 582] width 205 height 18
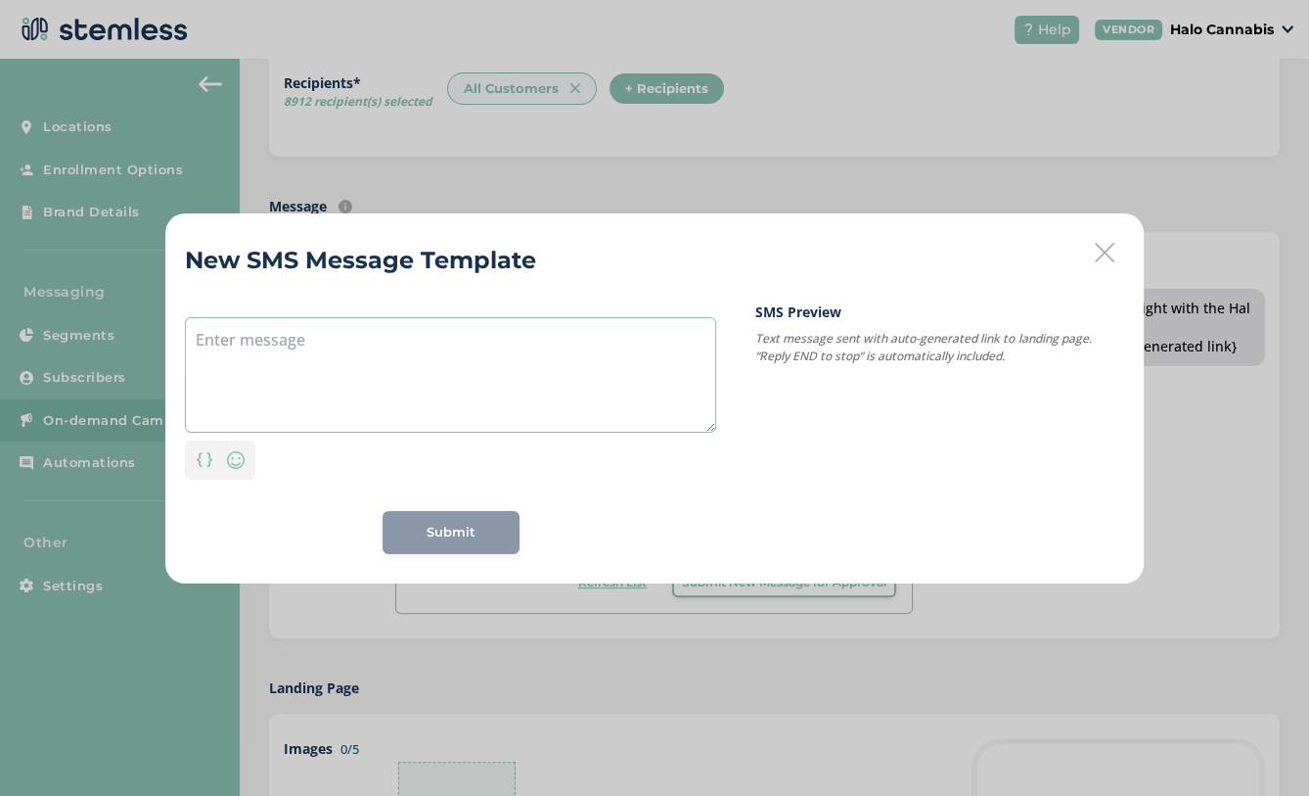
click at [553, 405] on textarea at bounding box center [450, 374] width 531 height 115
paste textarea "Weekend Specials on Halo at D2 Oracle!"
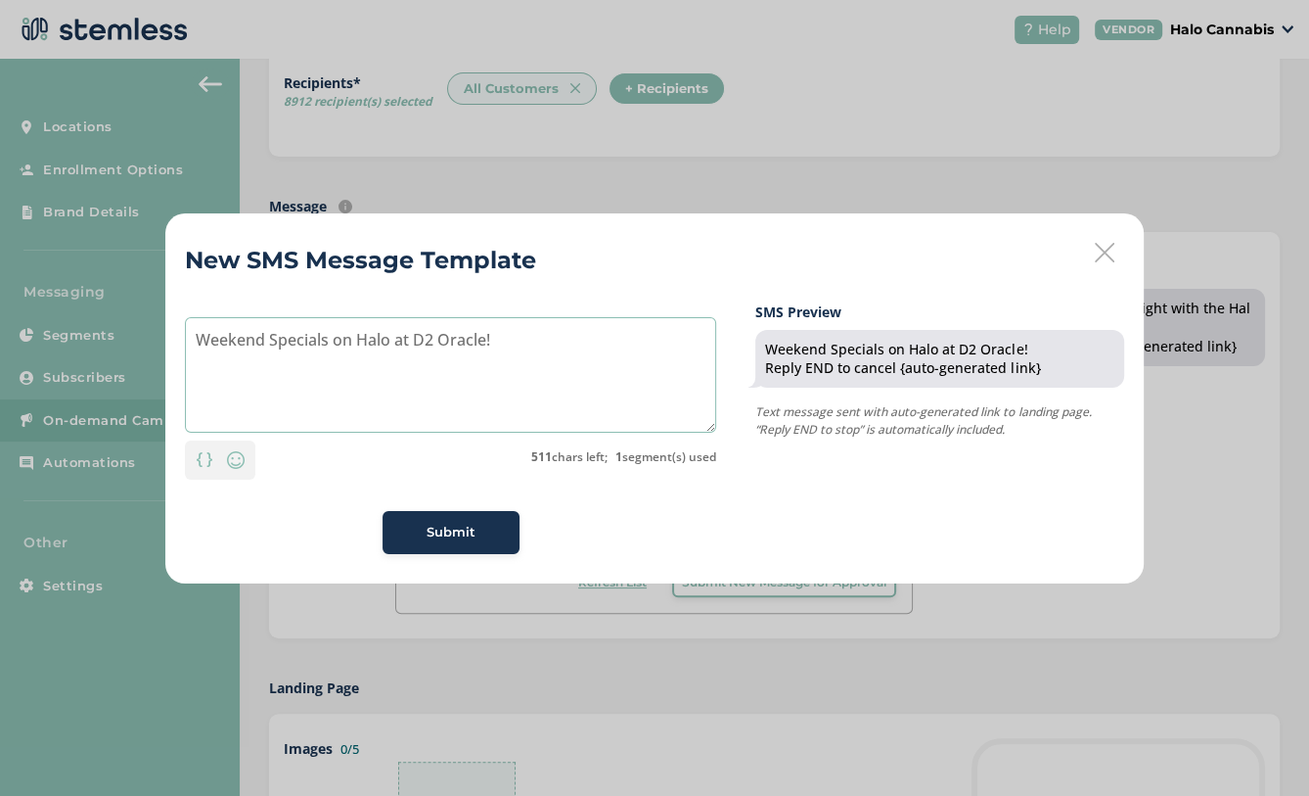
type textarea "Weekend Specials on Halo at D2 Oracle!"
click at [443, 523] on span "Submit" at bounding box center [451, 533] width 49 height 20
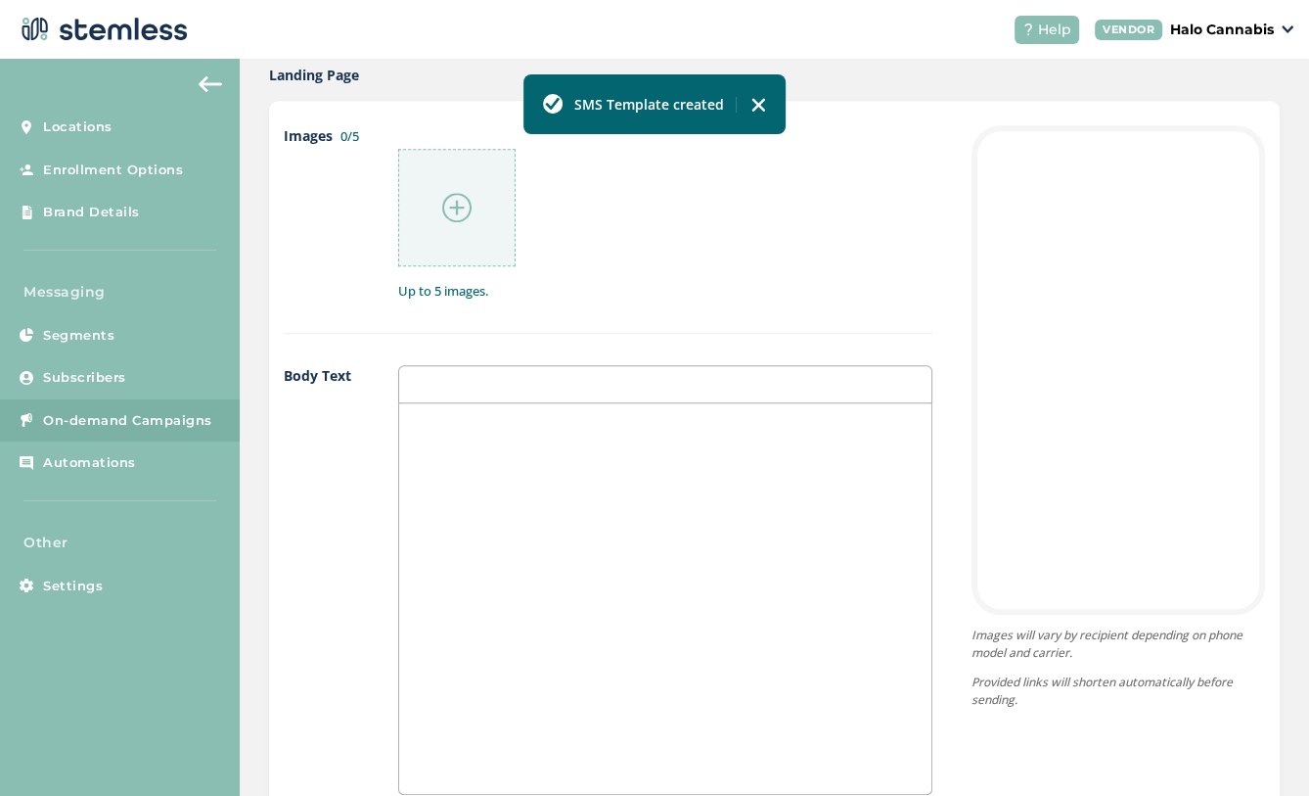
scroll to position [918, 0]
click at [469, 207] on img at bounding box center [456, 211] width 29 height 29
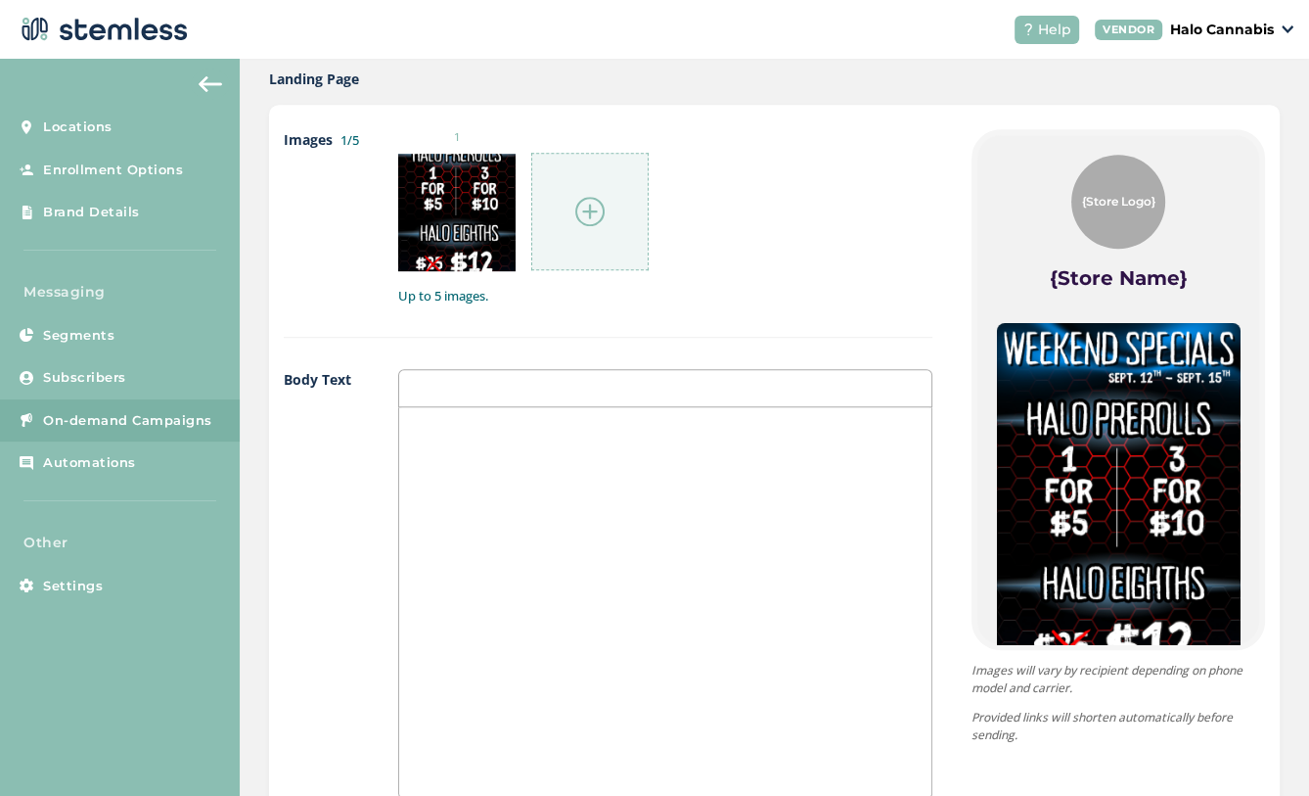
click at [594, 216] on img at bounding box center [589, 211] width 29 height 29
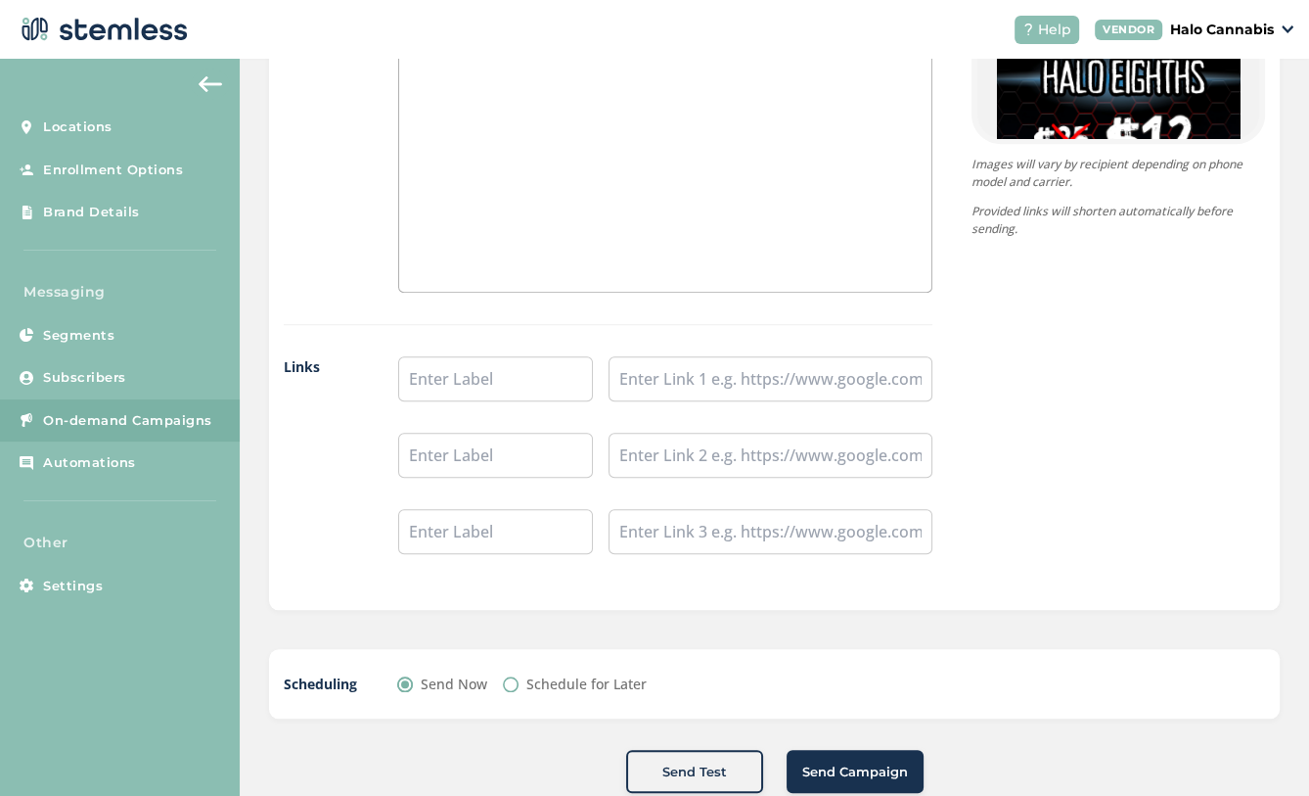
scroll to position [1450, 0]
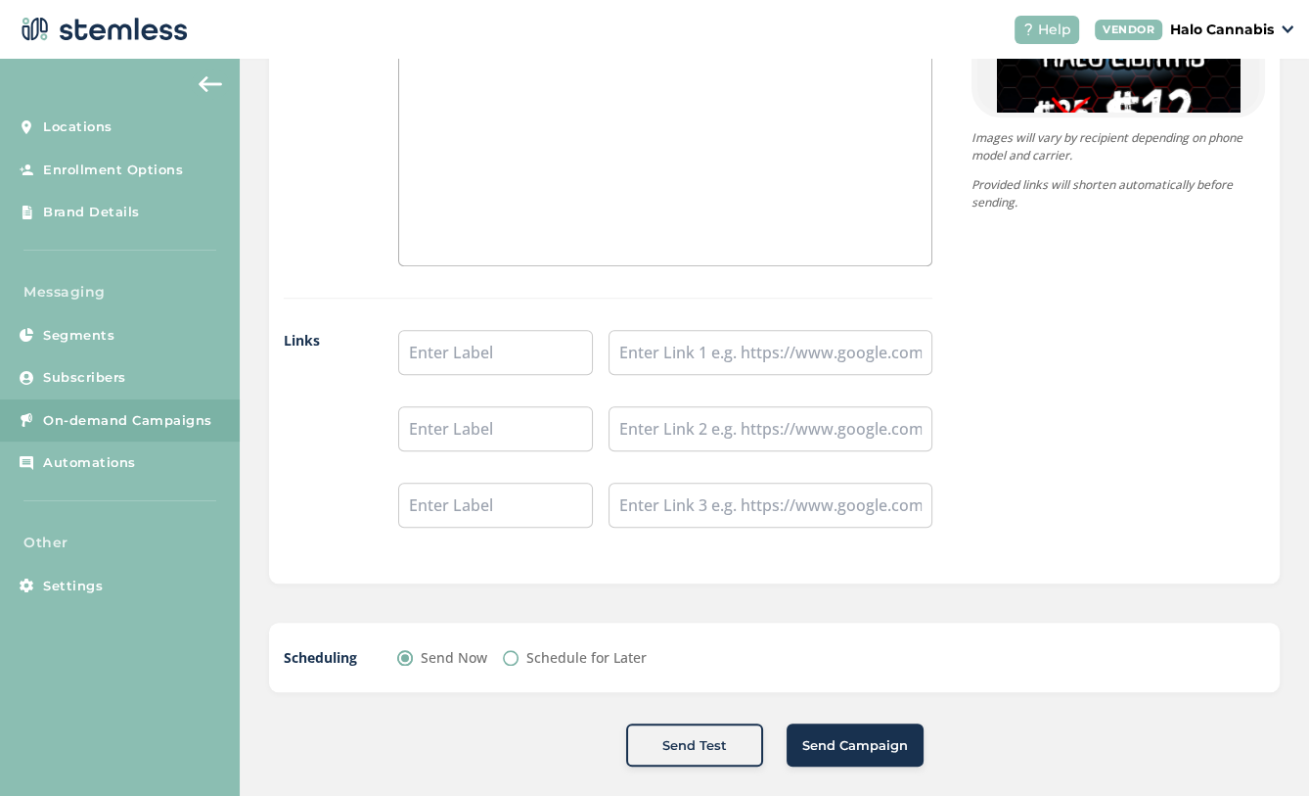
click at [512, 657] on div "Schedule for Later" at bounding box center [575, 657] width 144 height 21
click at [513, 650] on input "Schedule for Later" at bounding box center [511, 658] width 16 height 16
radio input "true"
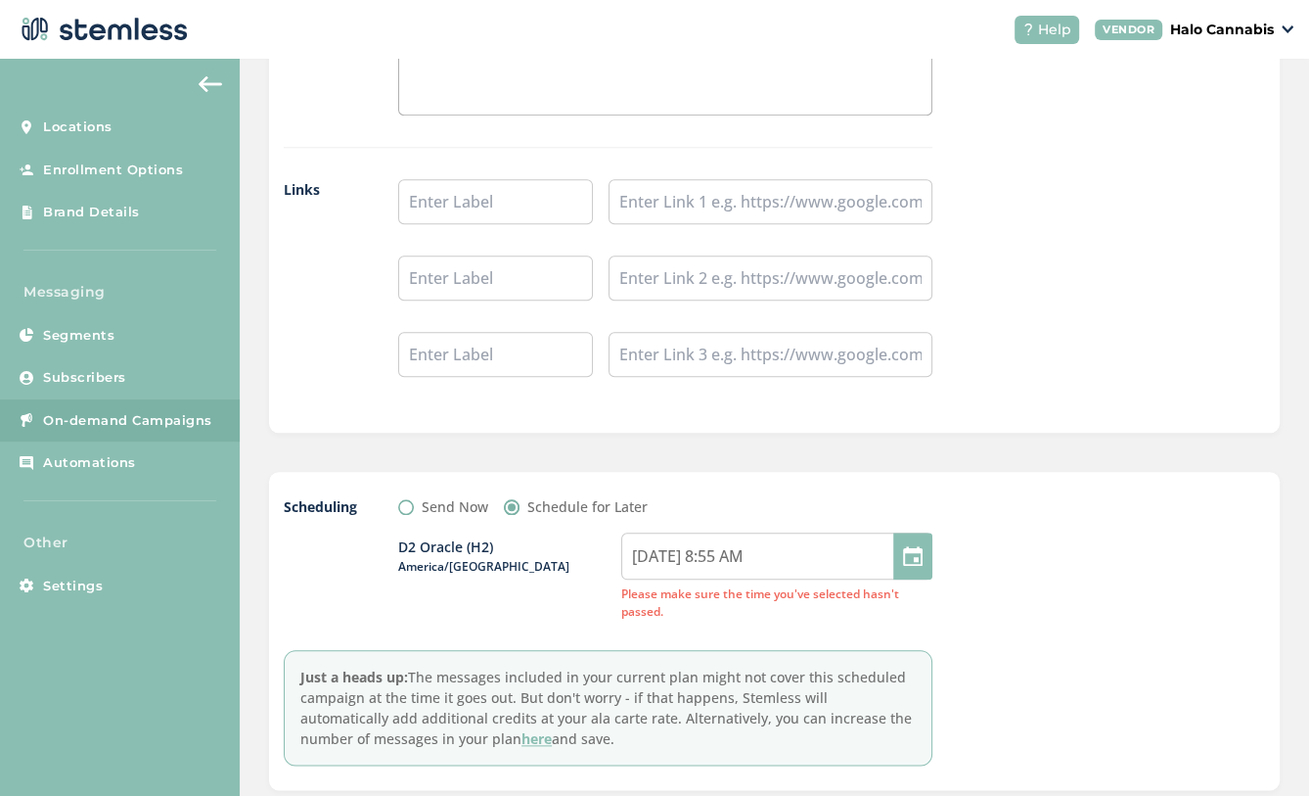
scroll to position [1698, 0]
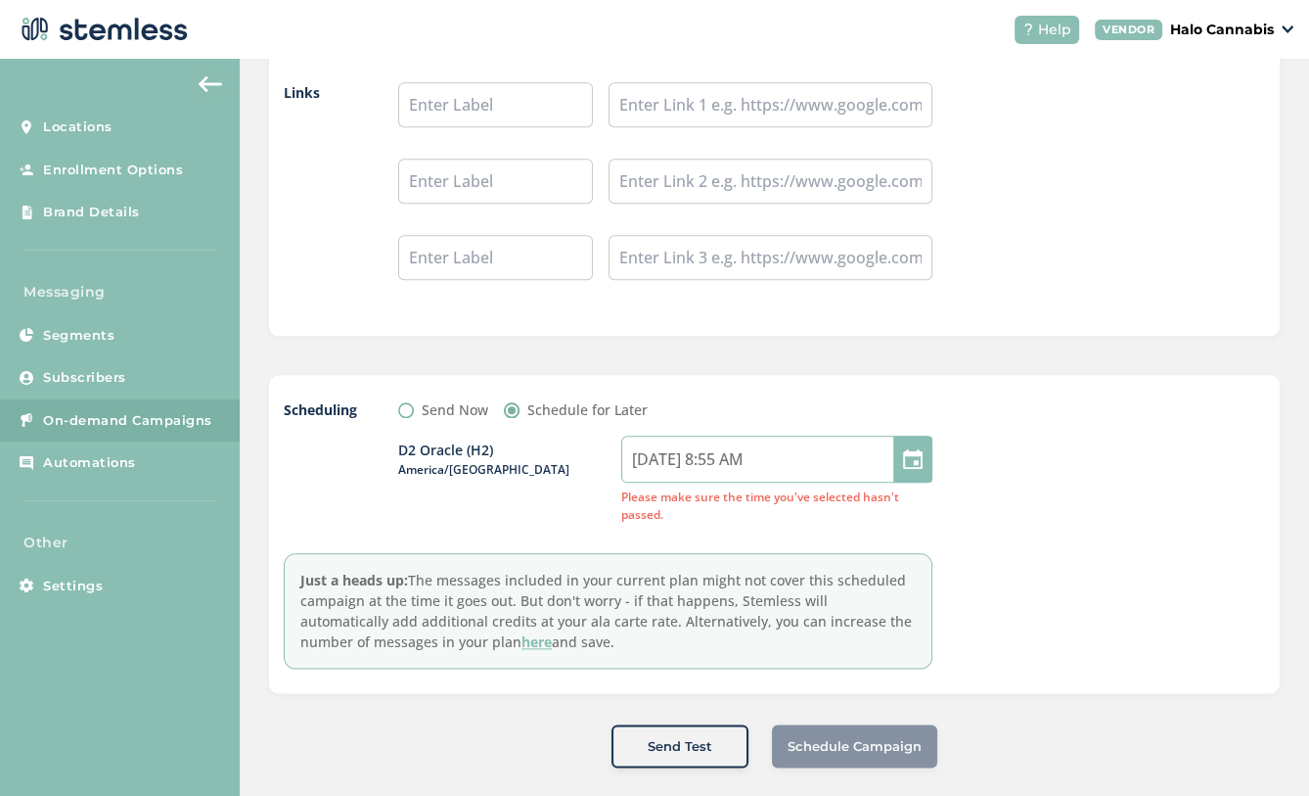
click at [773, 444] on input "09/12/2025 8:55 AM" at bounding box center [776, 458] width 311 height 47
select select "8"
select select "55"
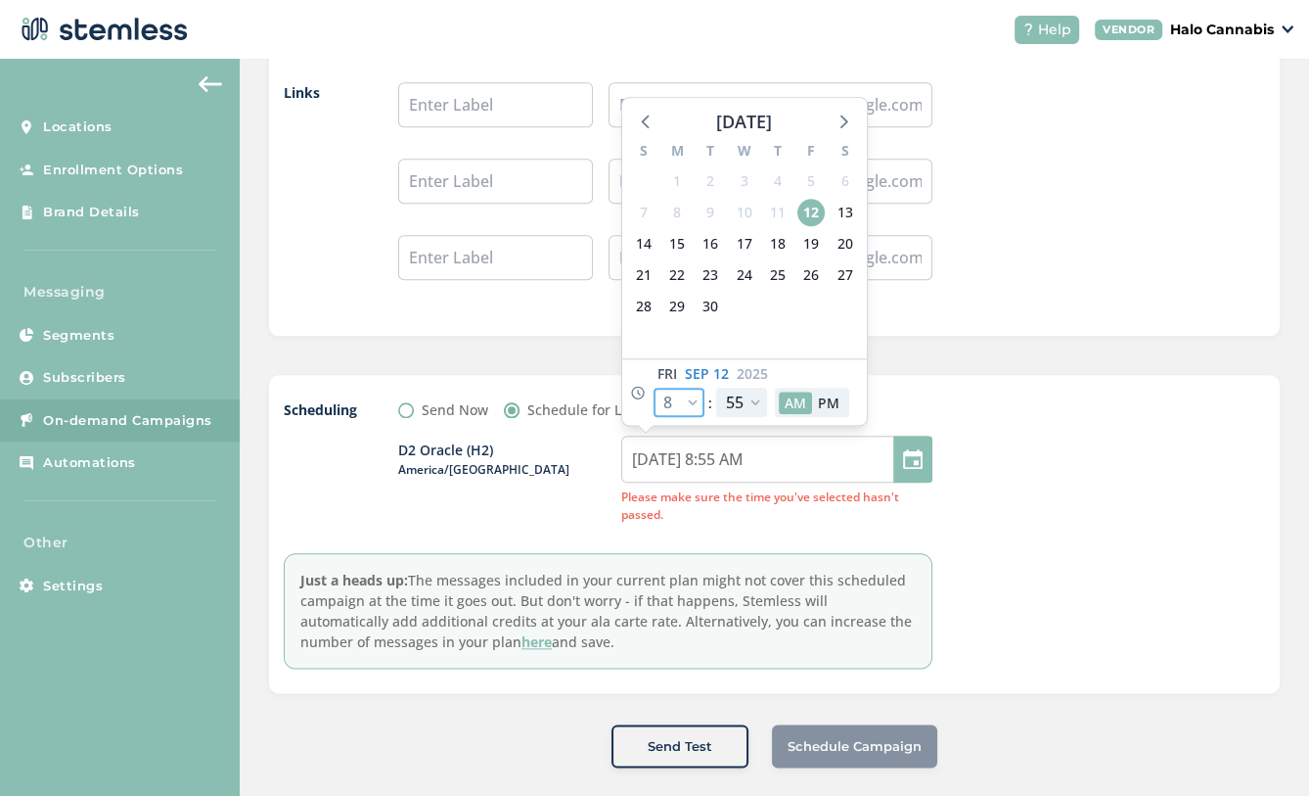
click at [692, 388] on select "12 1 2 3 4 5 6 7 8 9 10 11" at bounding box center [679, 402] width 51 height 29
select select "9"
click at [654, 388] on select "12 1 2 3 4 5 6 7 8 9 10 11" at bounding box center [679, 402] width 51 height 29
type input "09/12/2025 9:55 AM"
select select "9"
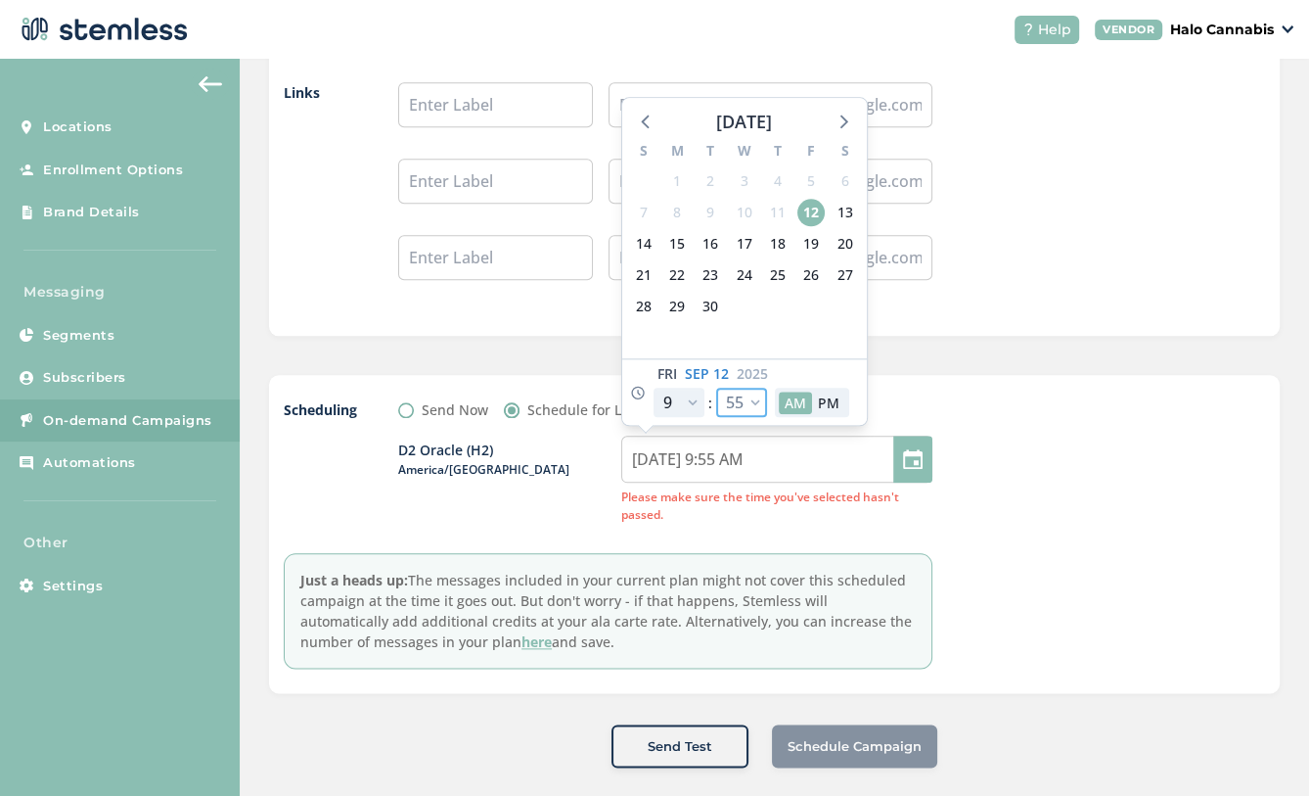
click at [738, 399] on select "00 05 10 15 20 25 30 35 40 45 50 55" at bounding box center [741, 402] width 51 height 29
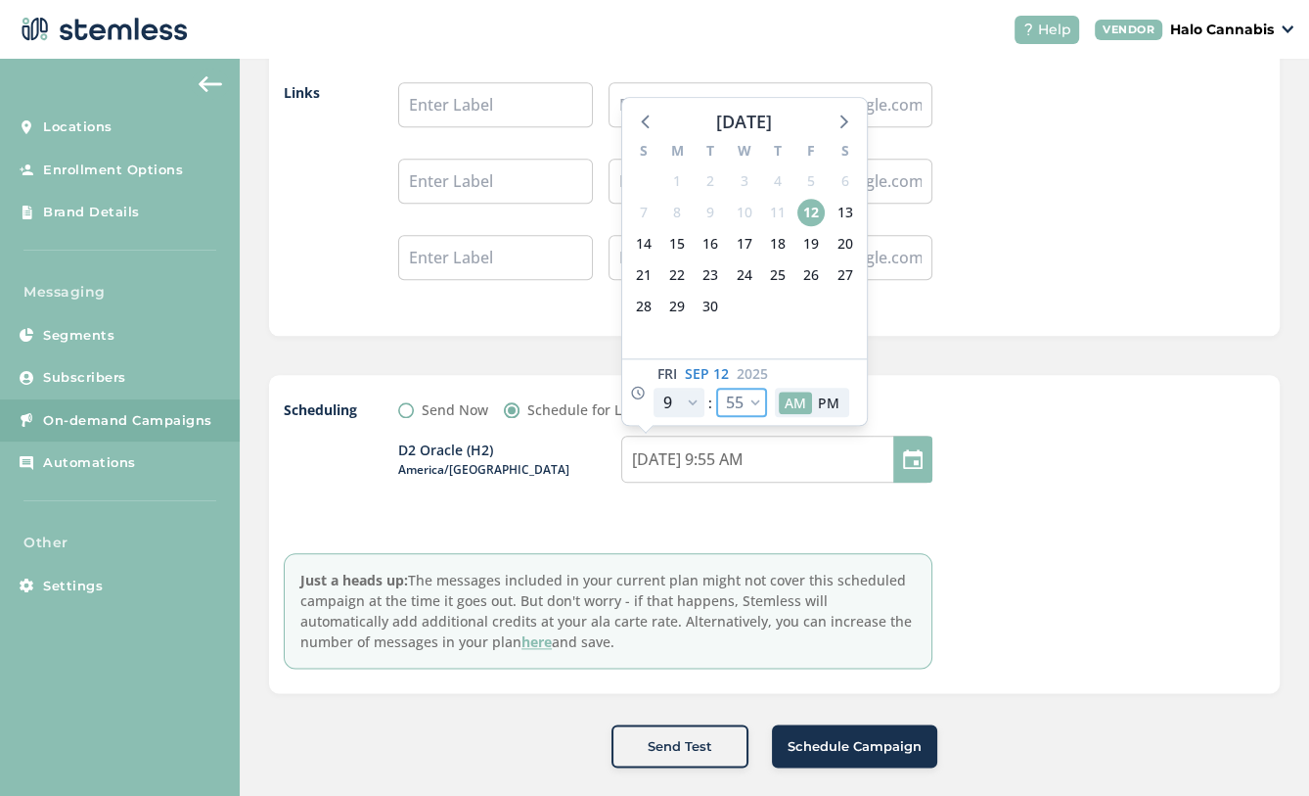
select select "15"
click at [716, 388] on select "00 05 10 15 20 25 30 35 40 45 50 55" at bounding box center [741, 402] width 51 height 29
type input "09/12/2025 9:15 AM"
select select "15"
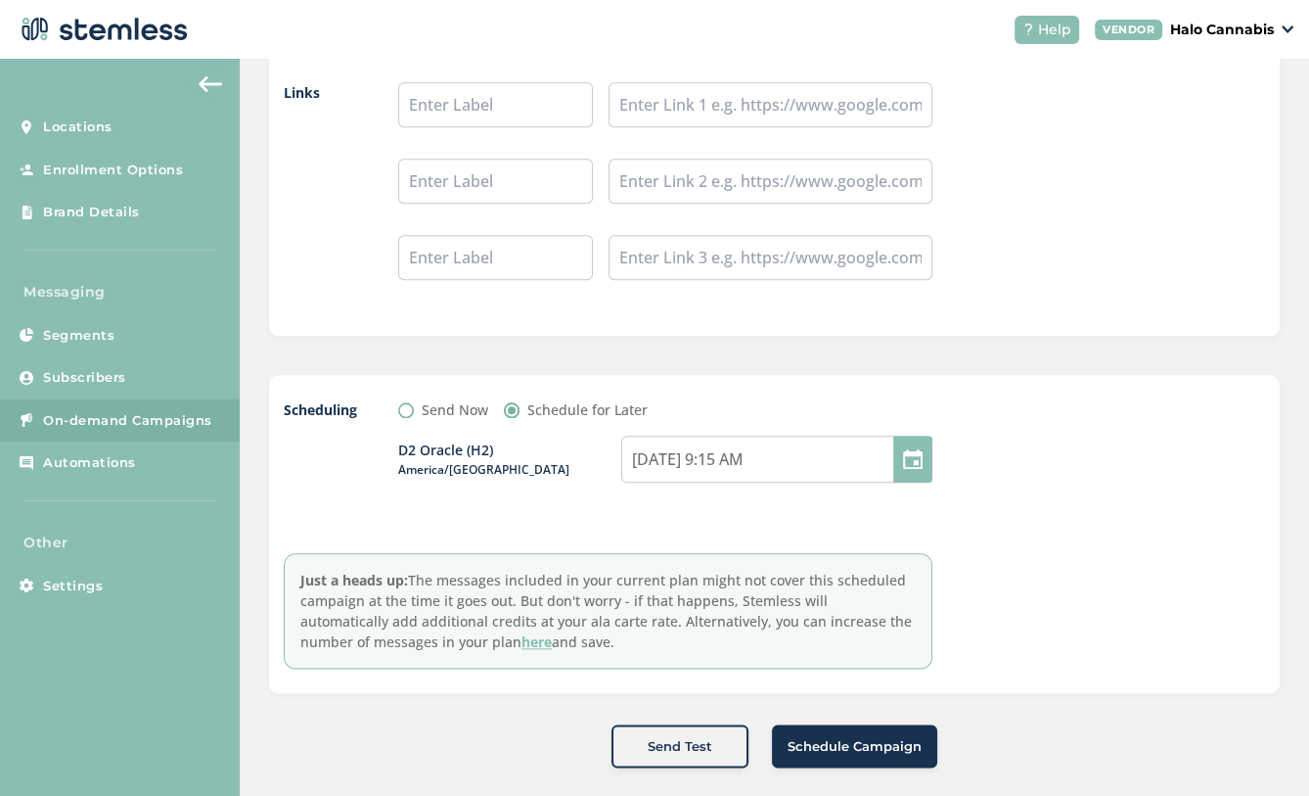
click at [856, 738] on span "Schedule Campaign" at bounding box center [855, 747] width 134 height 20
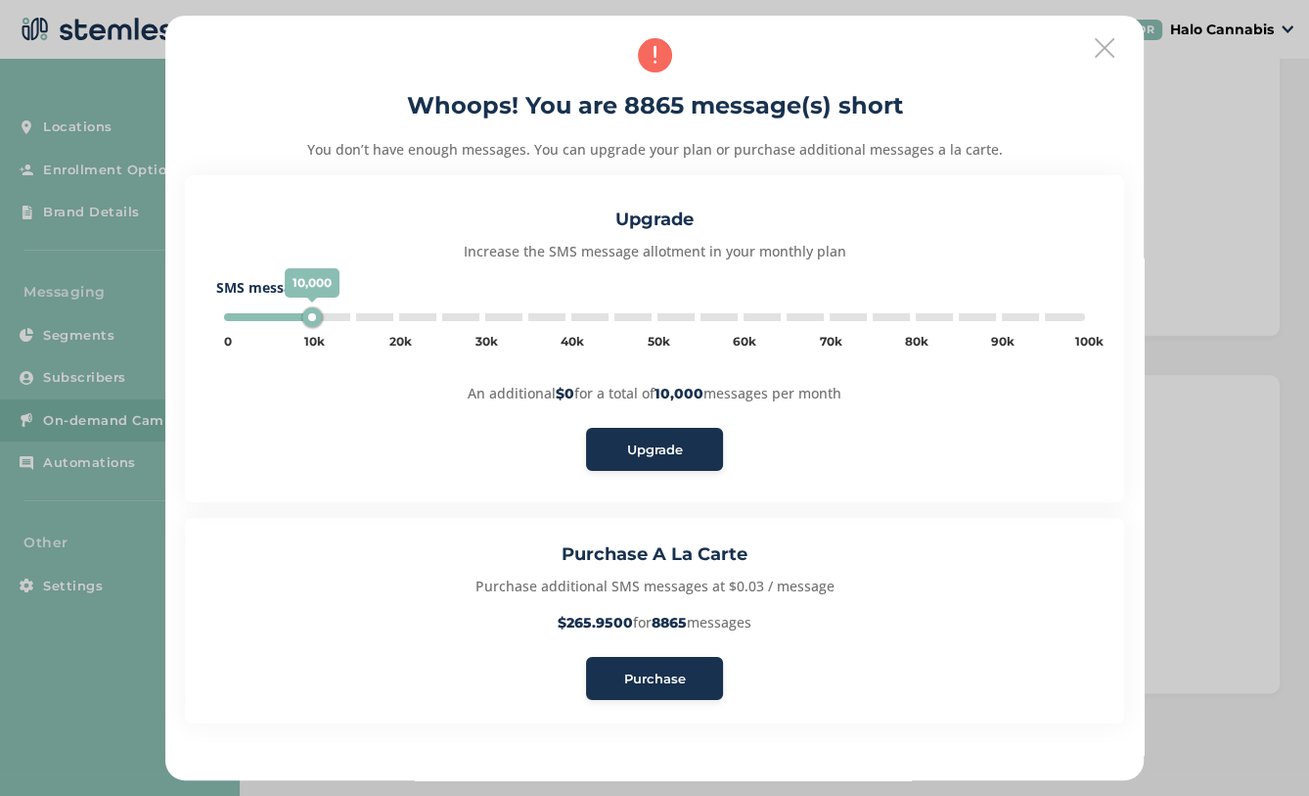
scroll to position [8, 0]
click at [644, 700] on div "Purchase A La Carte Purchase additional SMS messages at $0.03 / message $265.95…" at bounding box center [654, 620] width 939 height 206
click at [650, 663] on button "Purchase" at bounding box center [654, 677] width 137 height 43
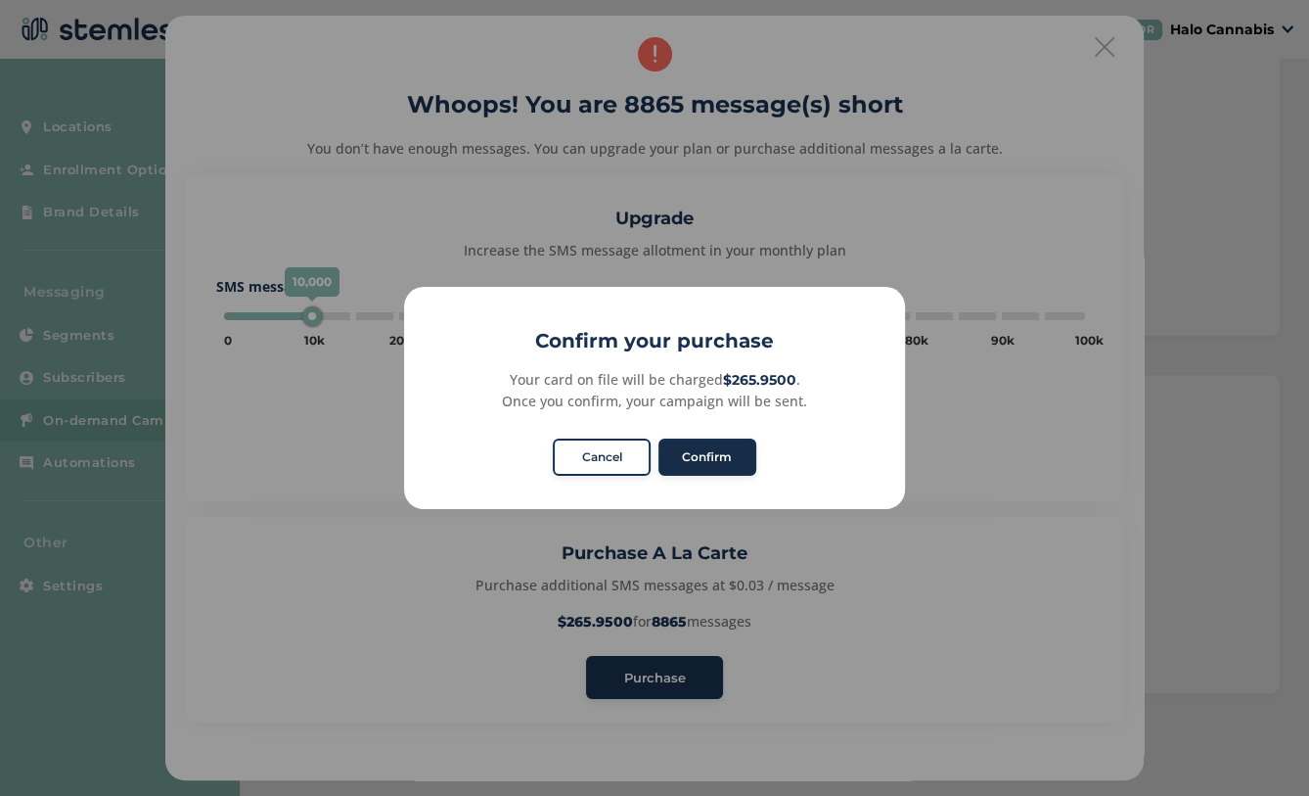
click at [725, 466] on button "Confirm" at bounding box center [708, 456] width 98 height 37
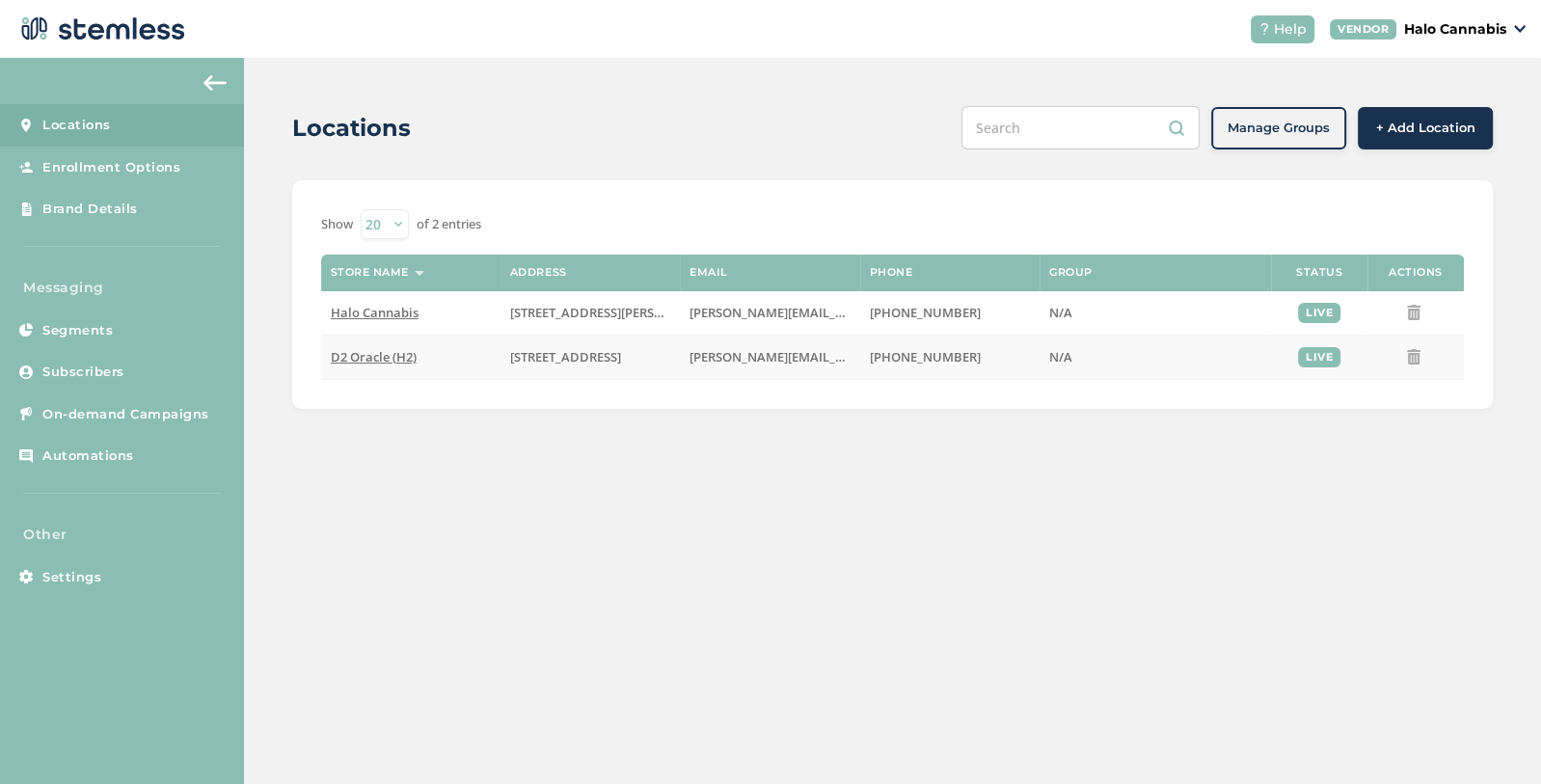
click at [479, 353] on label "D2 Oracle (H2)" at bounding box center [411, 357] width 160 height 17
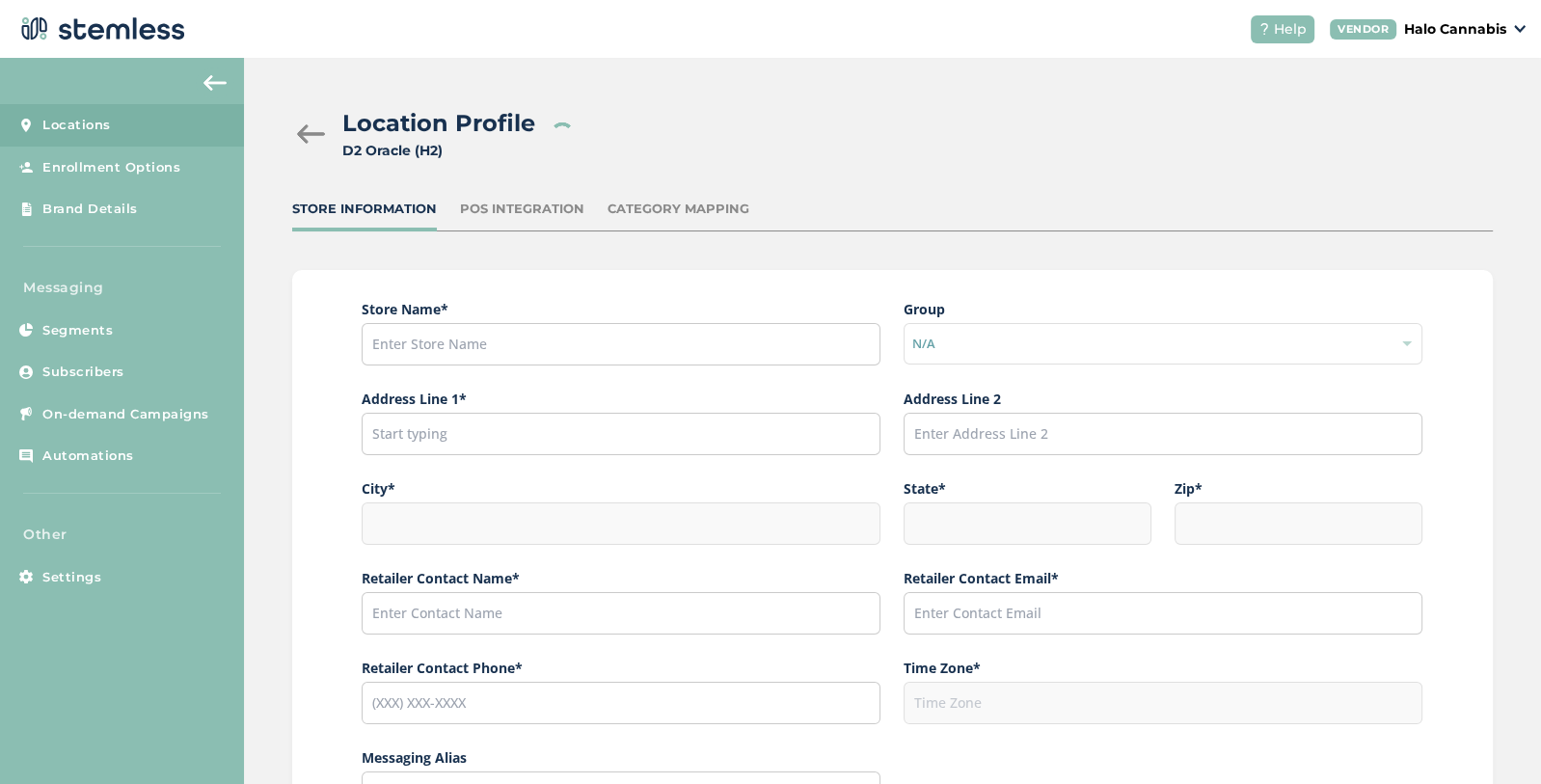
type input "D2 Oracle (H2)"
type input "[STREET_ADDRESS]"
type input "Tucson"
type input "AZ"
type input "85705"
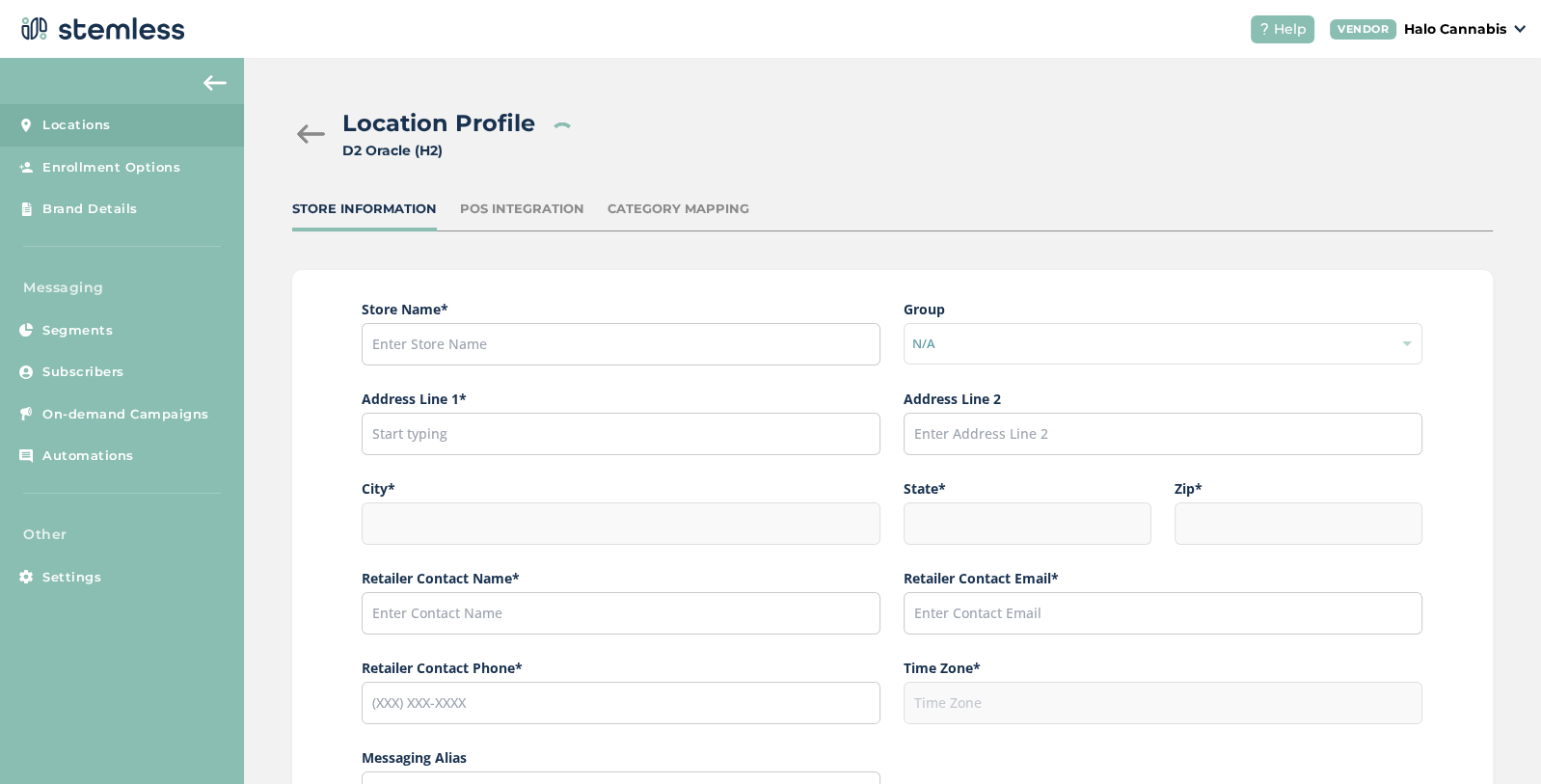
type input "Dominique Gamboa"
type input "[PERSON_NAME][EMAIL_ADDRESS][PERSON_NAME][DOMAIN_NAME]"
type input "[PHONE_NUMBER]"
type input "America/Phoenix"
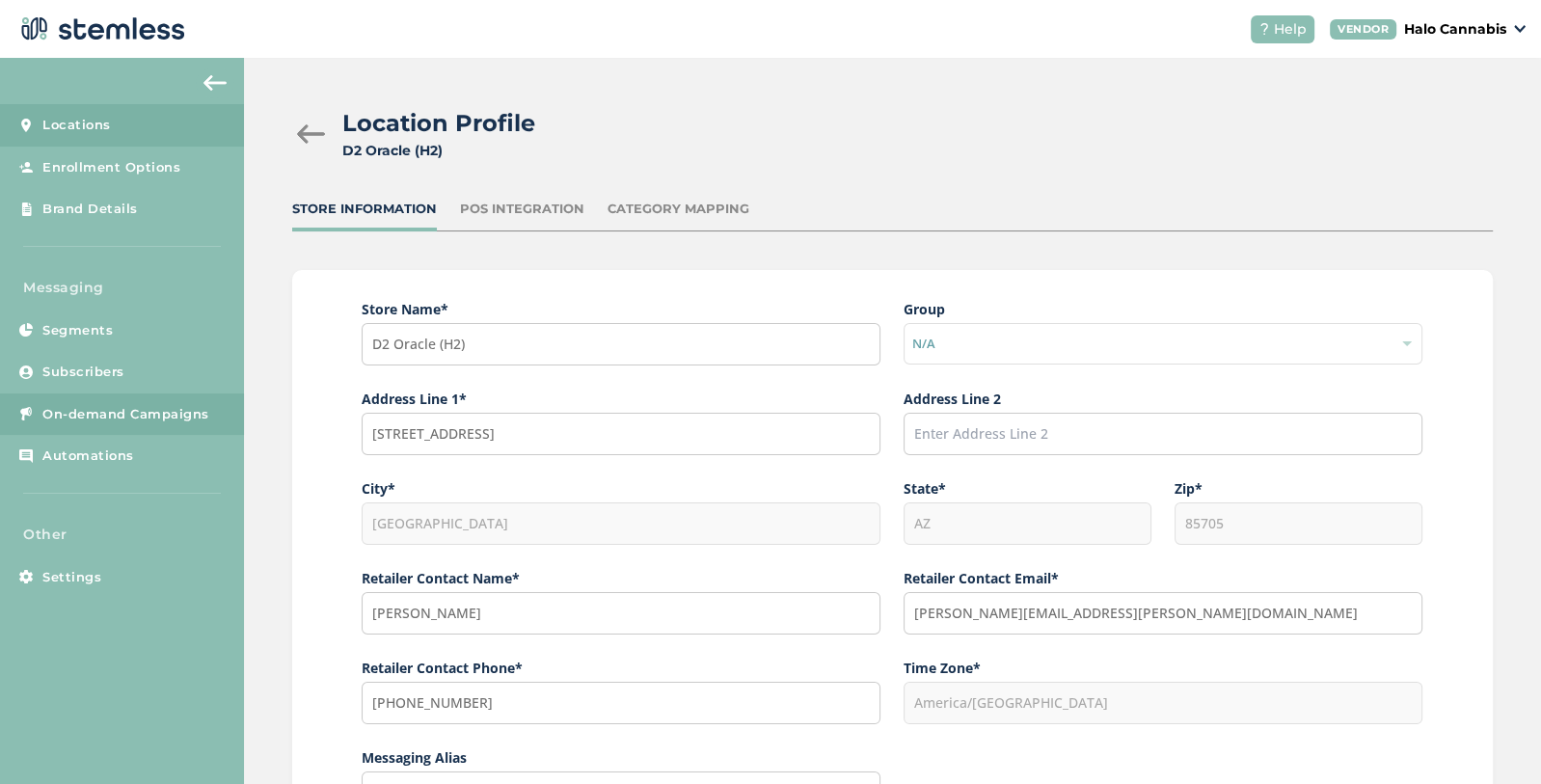
click at [142, 423] on span "On-demand Campaigns" at bounding box center [125, 415] width 167 height 20
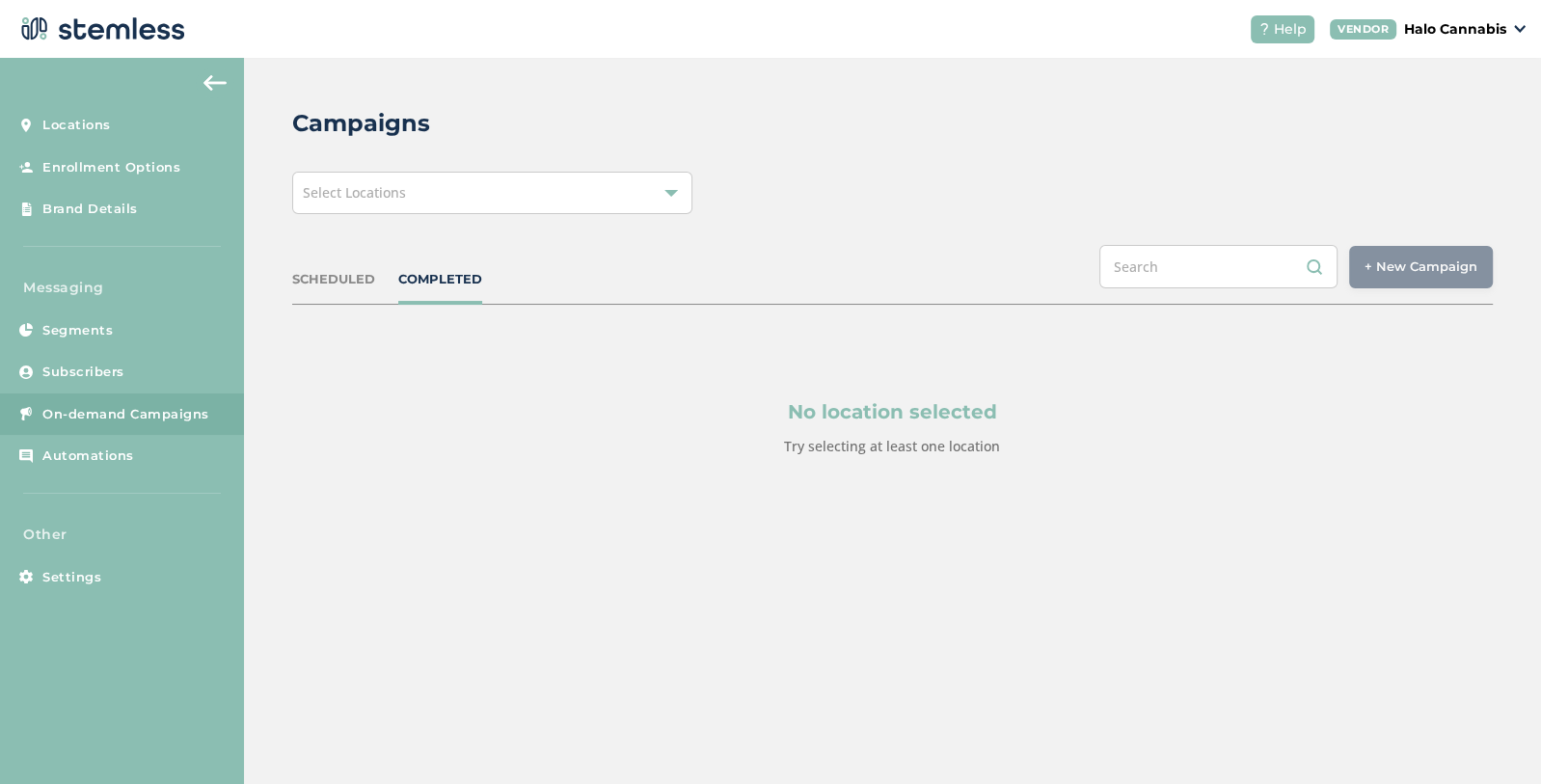
click at [343, 289] on div "SCHEDULED COMPLETED + New Campaign Select location(s)" at bounding box center [893, 275] width 1200 height 60
click at [345, 278] on div "SCHEDULED" at bounding box center [334, 280] width 83 height 20
click at [600, 195] on div "Select Locations" at bounding box center [493, 192] width 400 height 42
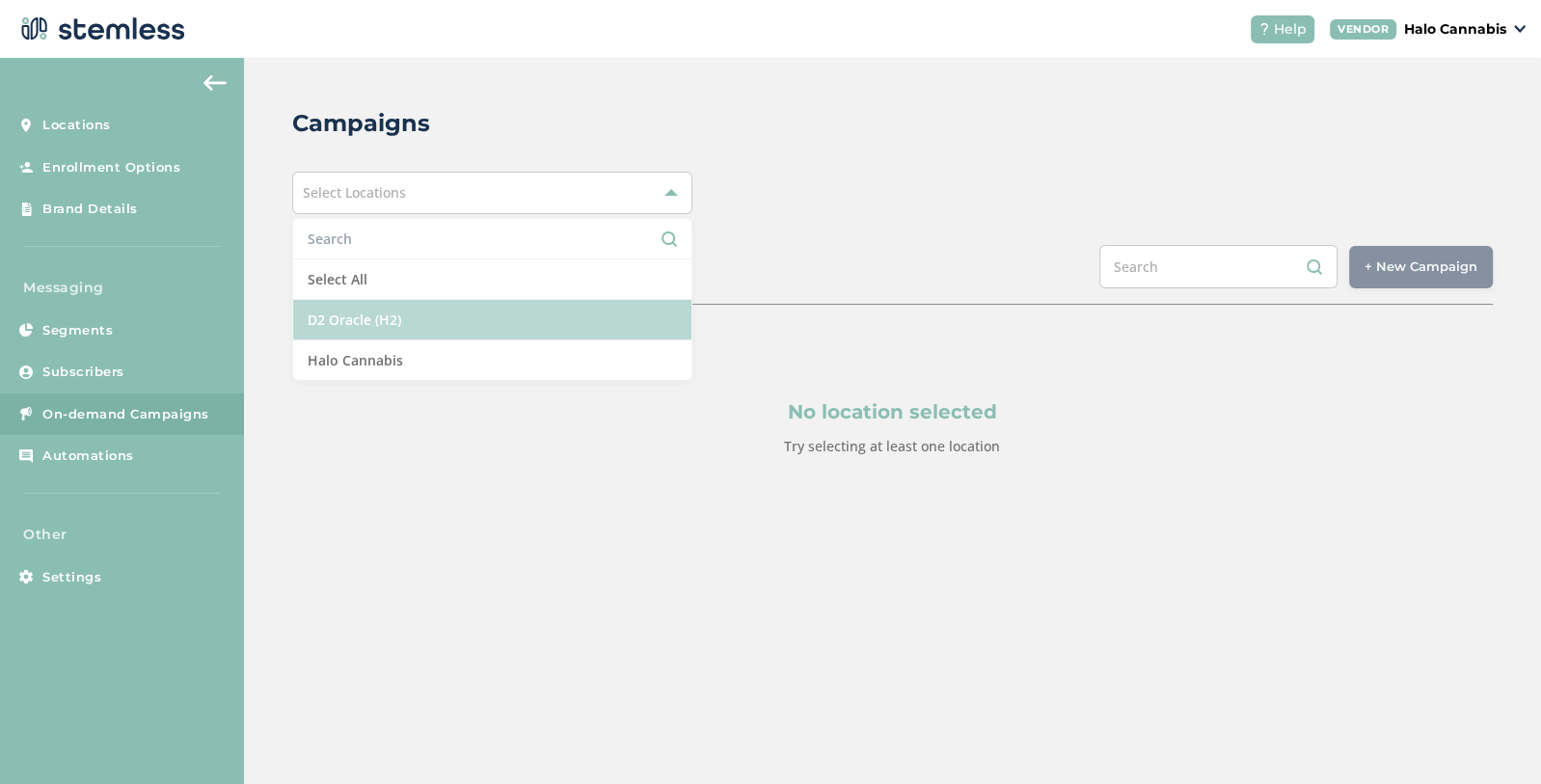
click at [381, 305] on li "D2 Oracle (H2)" at bounding box center [492, 319] width 398 height 40
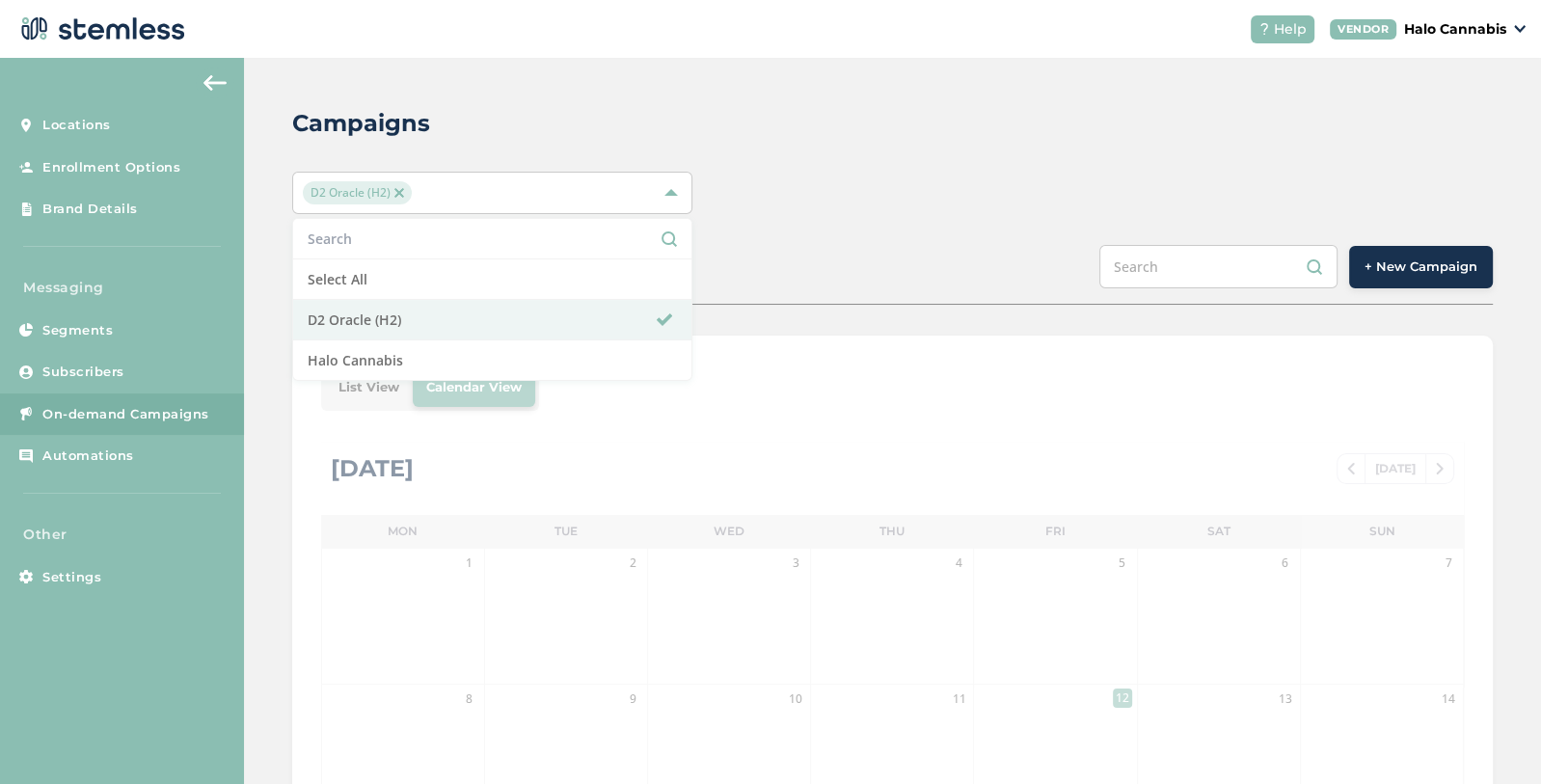
scroll to position [171, 0]
